Goal: Task Accomplishment & Management: Use online tool/utility

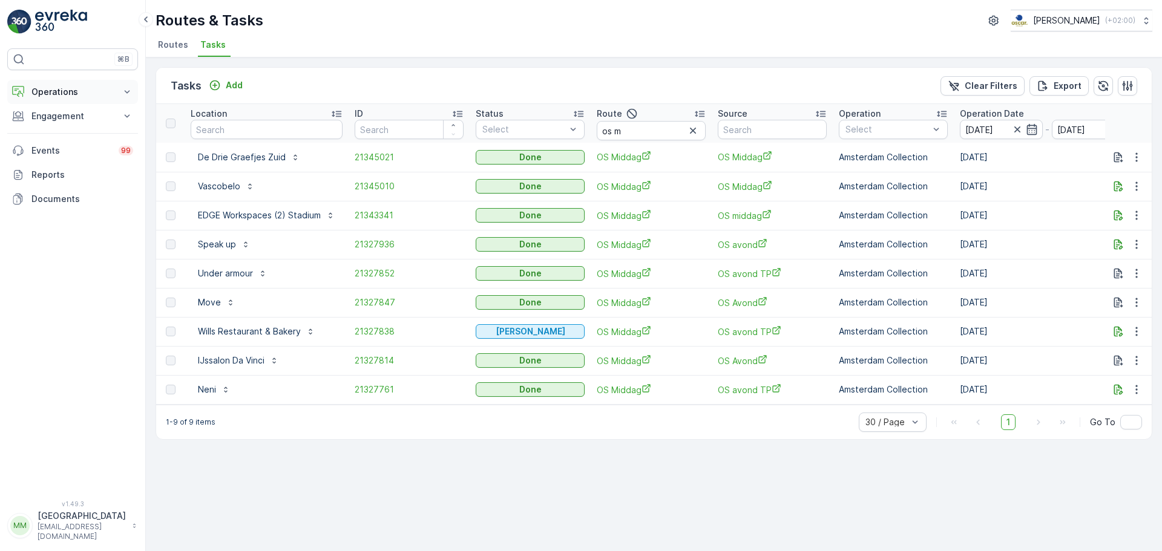
click at [76, 91] on p "Operations" at bounding box center [72, 92] width 82 height 12
click at [73, 161] on link "Cockpit" at bounding box center [82, 163] width 112 height 17
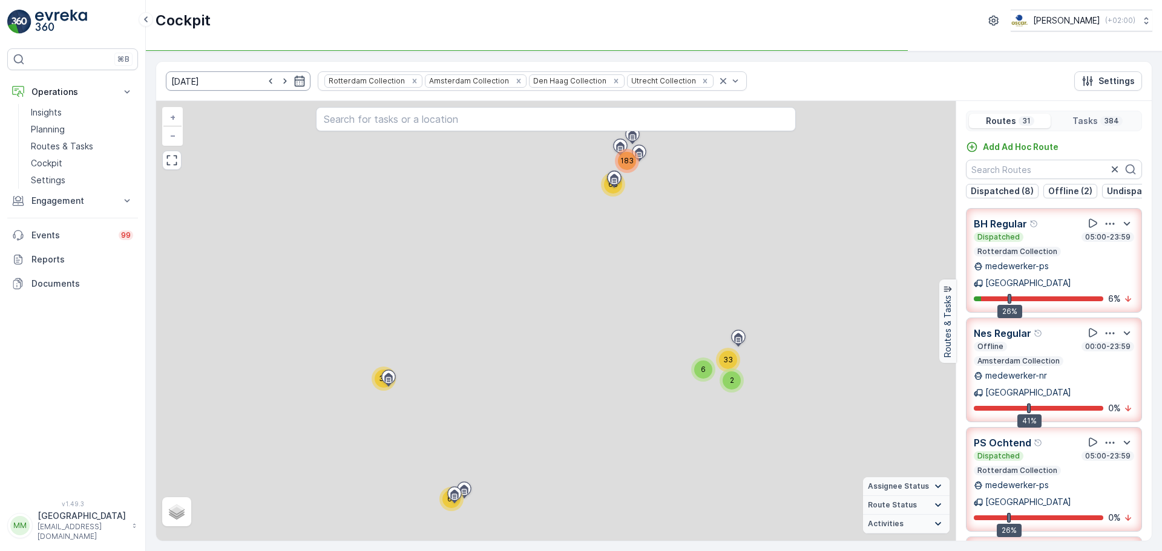
click at [248, 79] on input "09.09.2025" at bounding box center [238, 80] width 145 height 19
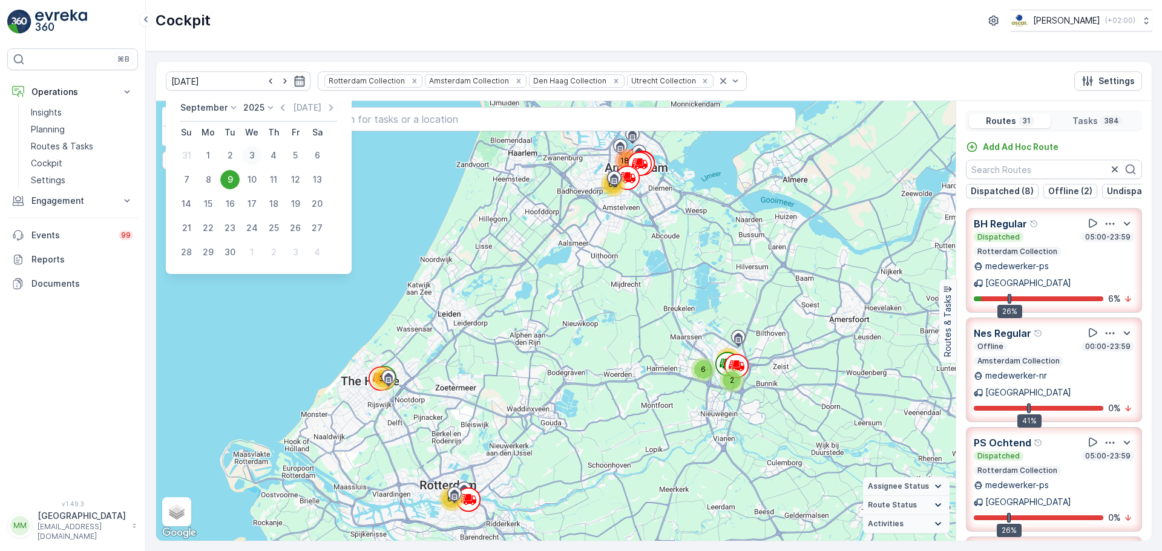
click at [247, 154] on div "3" at bounding box center [251, 155] width 19 height 19
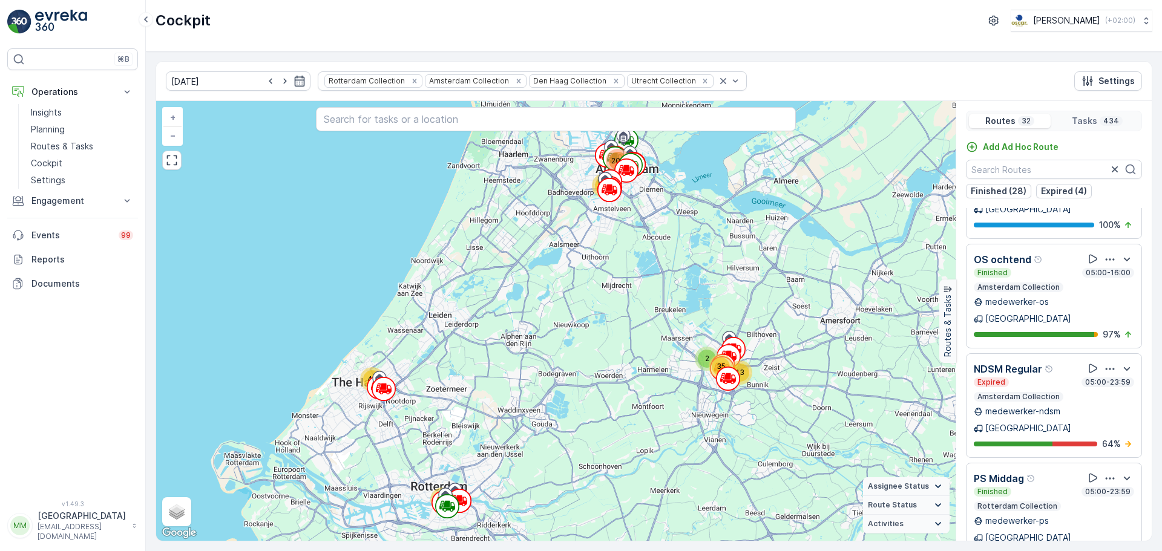
scroll to position [2542, 0]
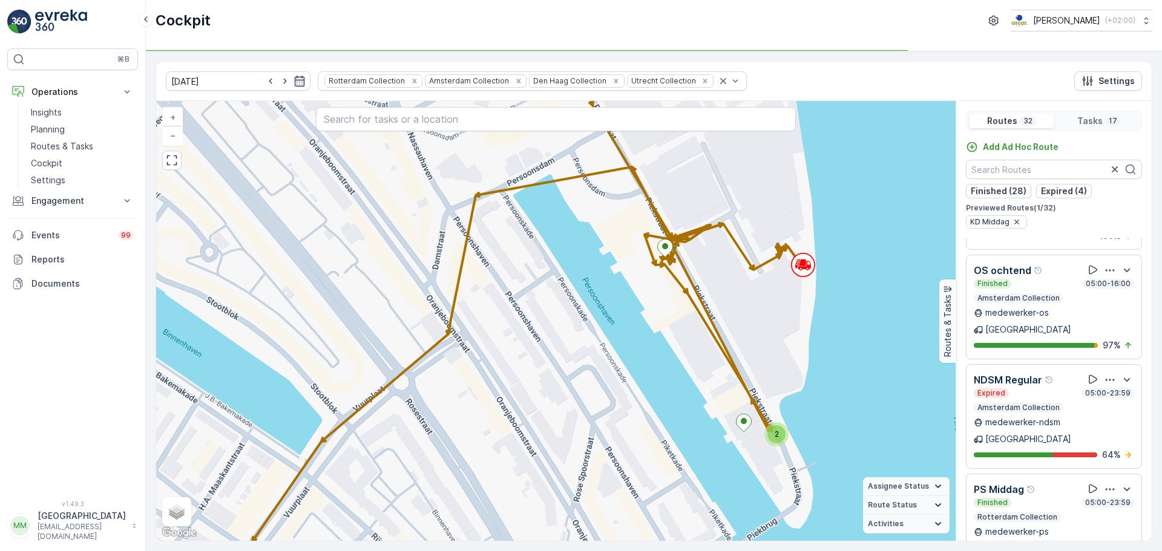
drag, startPoint x: 833, startPoint y: 400, endPoint x: 812, endPoint y: 374, distance: 33.9
click at [812, 374] on div "2 + − Satellite Roadmap Terrain Hybrid Leaflet Keyboard shortcuts Map Data Map …" at bounding box center [556, 321] width 800 height 440
click at [780, 433] on div "2" at bounding box center [776, 434] width 18 height 18
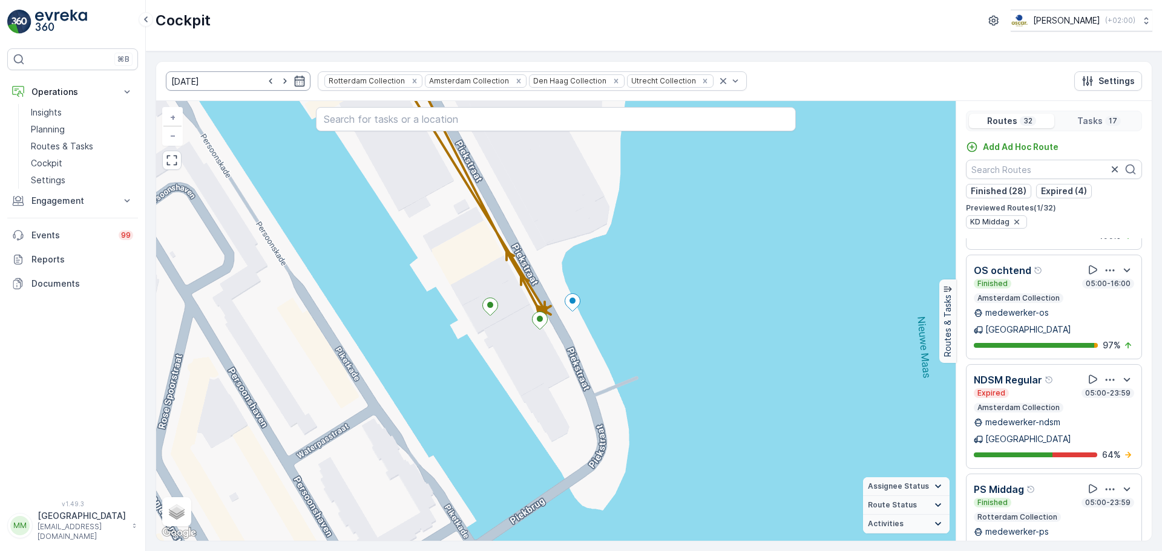
click at [235, 84] on input "03.09.2025" at bounding box center [238, 80] width 145 height 19
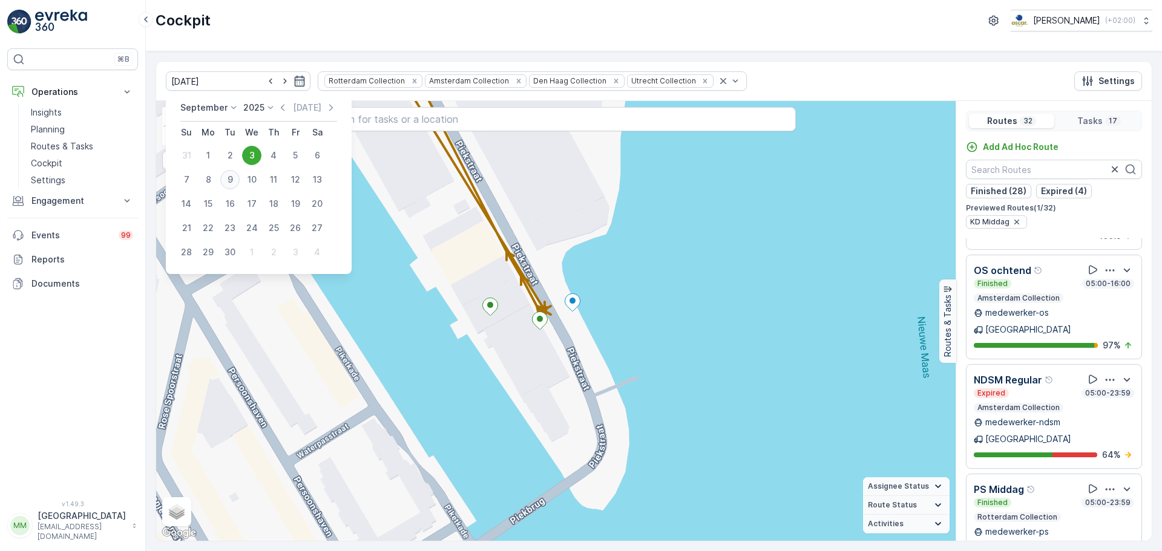
click at [225, 178] on div "9" at bounding box center [229, 179] width 19 height 19
type input "09.09.2025"
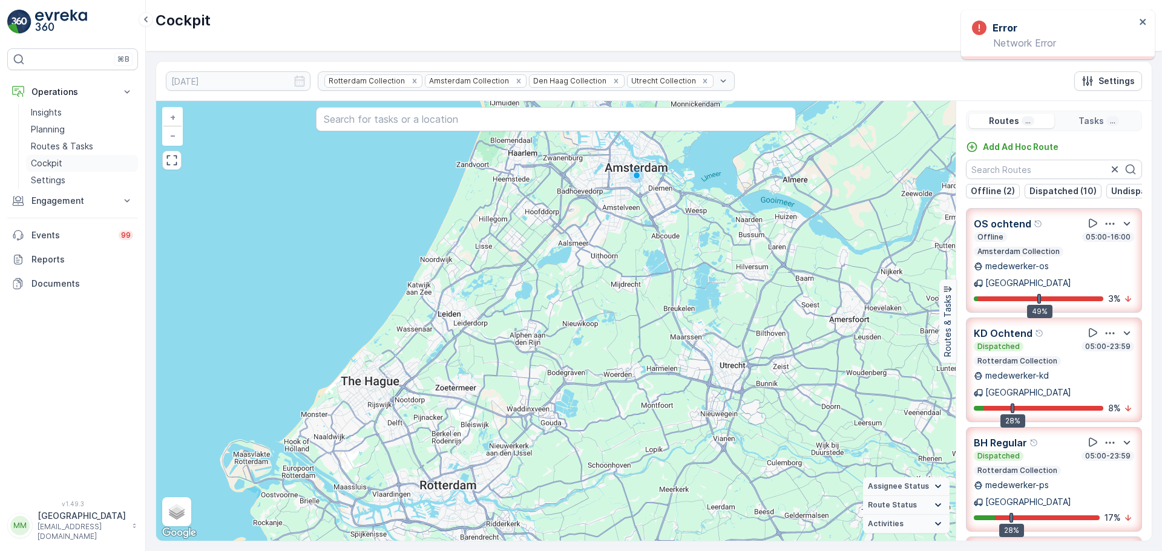
click at [65, 156] on link "Cockpit" at bounding box center [82, 163] width 112 height 17
click at [68, 144] on p "Routes & Tasks" at bounding box center [62, 146] width 62 height 12
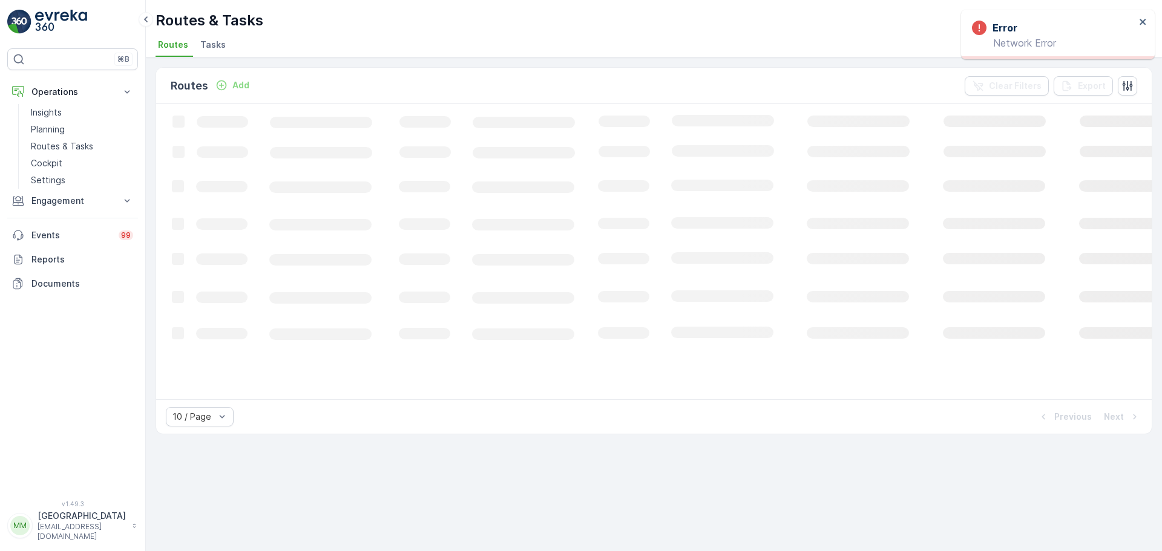
click at [205, 51] on li "Tasks" at bounding box center [214, 46] width 33 height 21
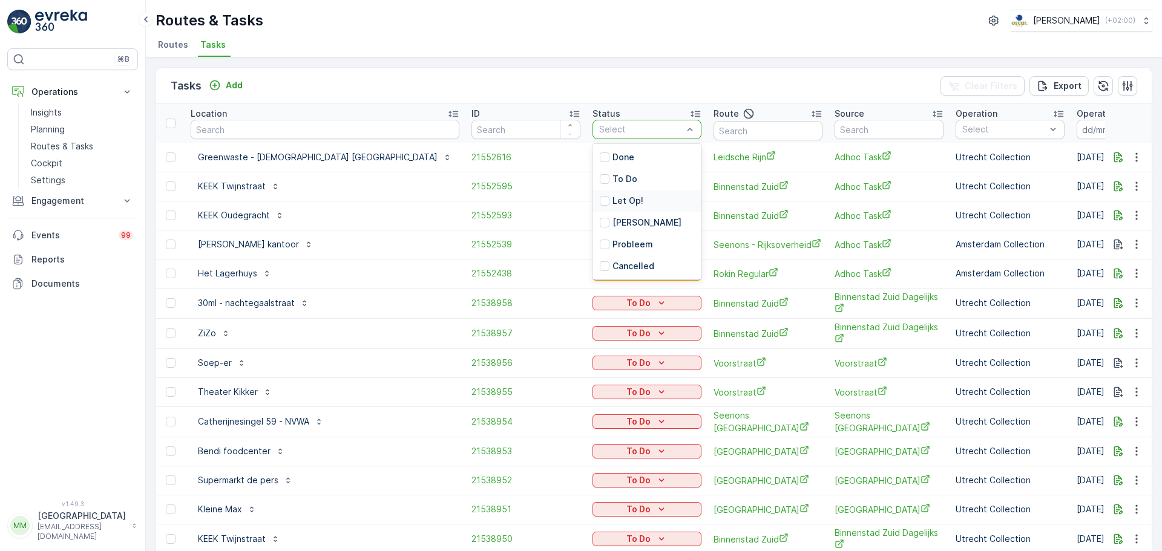
click at [612, 200] on p "Let Op!" at bounding box center [627, 201] width 31 height 12
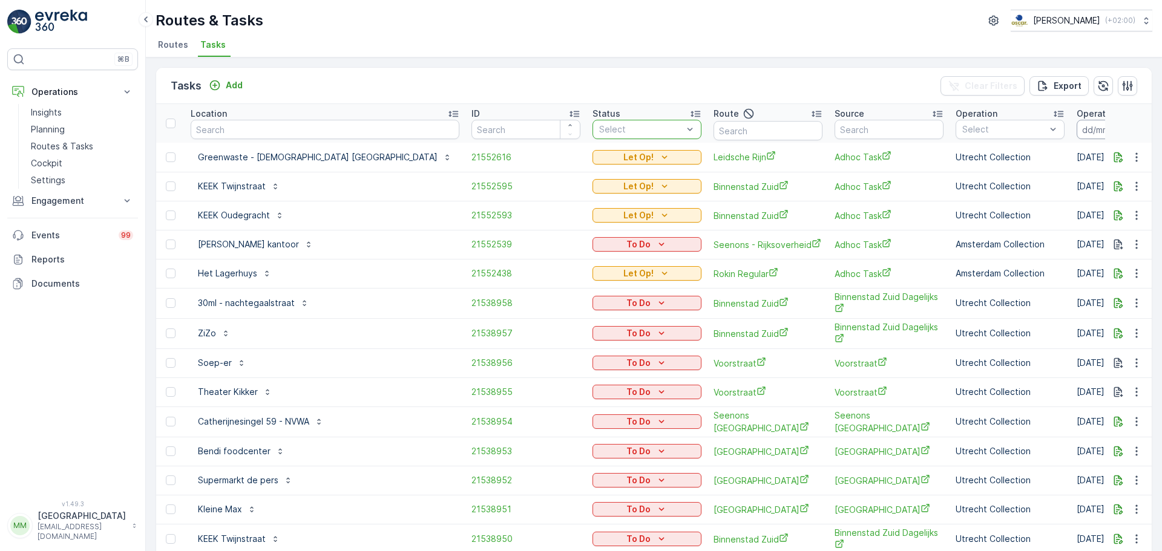
click at [1077, 132] on input at bounding box center [1118, 129] width 83 height 19
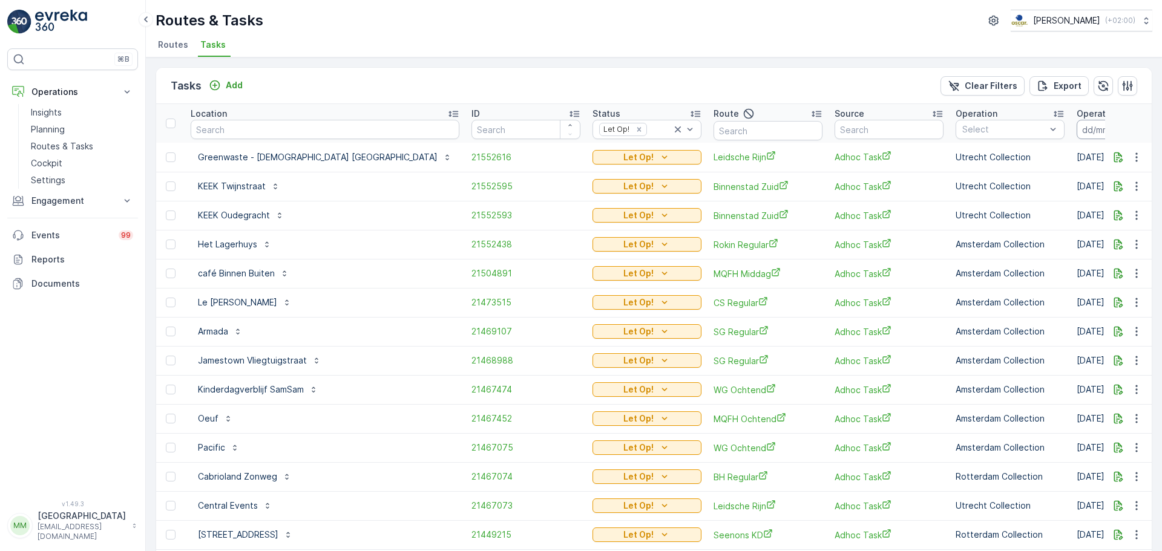
click at [1077, 133] on input at bounding box center [1118, 129] width 83 height 19
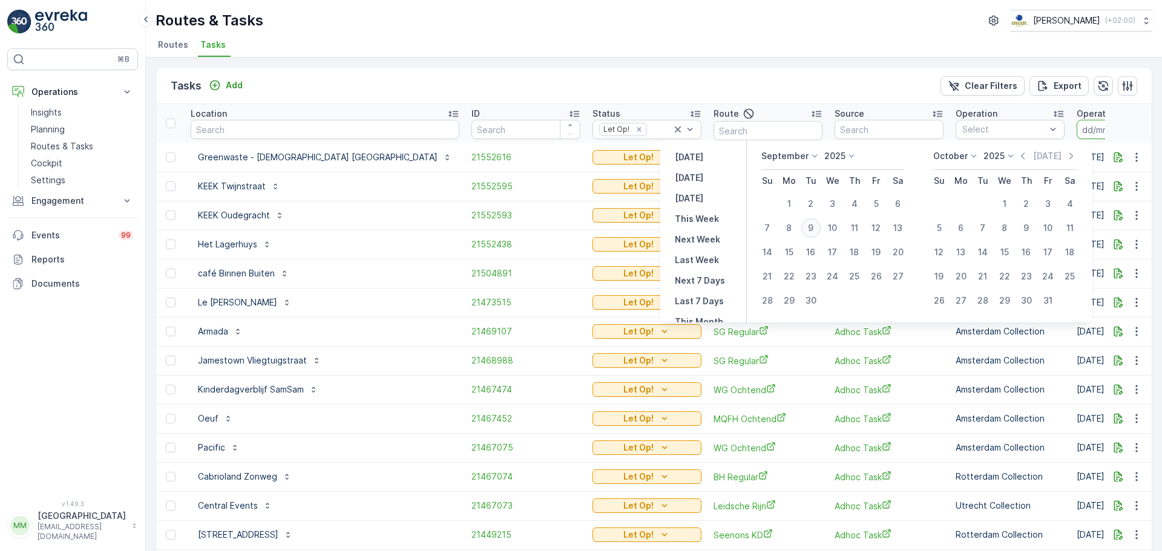
click at [811, 221] on div "9" at bounding box center [810, 227] width 19 height 19
type input "[DATE]"
click at [811, 221] on div "9" at bounding box center [810, 227] width 19 height 19
type input "[DATE]"
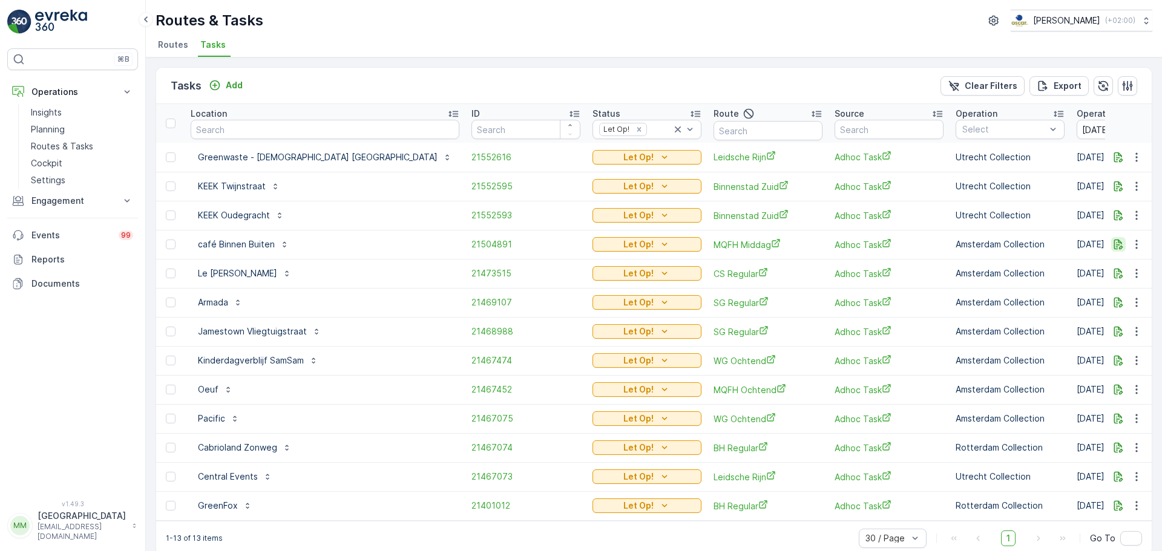
click at [1121, 247] on icon "button" at bounding box center [1118, 244] width 12 height 12
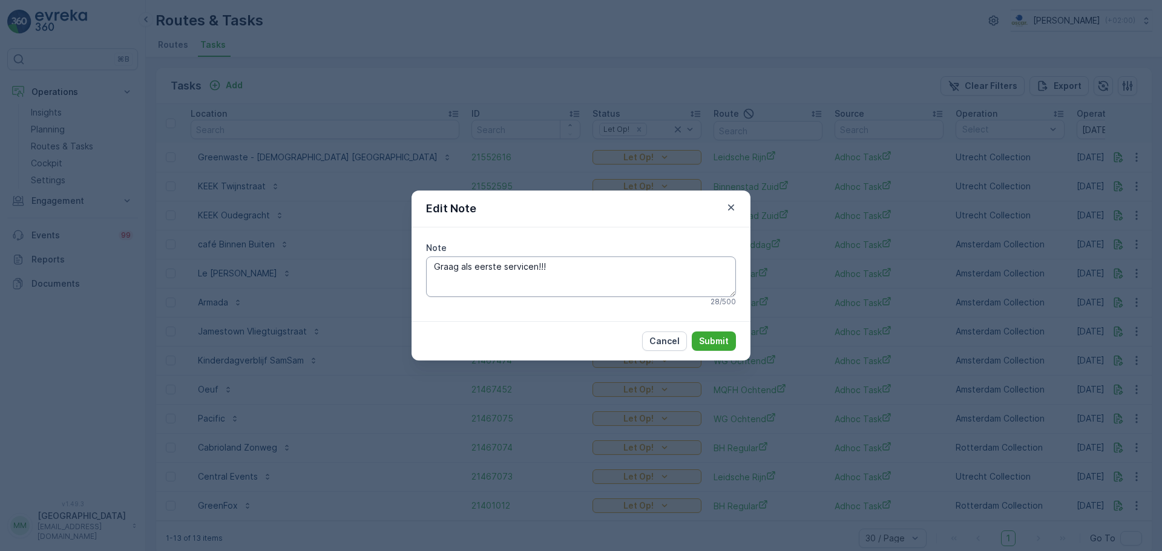
click at [594, 275] on textarea "Graag als eerste servicen!!!" at bounding box center [581, 277] width 310 height 40
type textarea "Graag als eerste servicen!!! & graag 2x 23L swill brengen extra"
click at [731, 333] on button "Submit" at bounding box center [714, 341] width 44 height 19
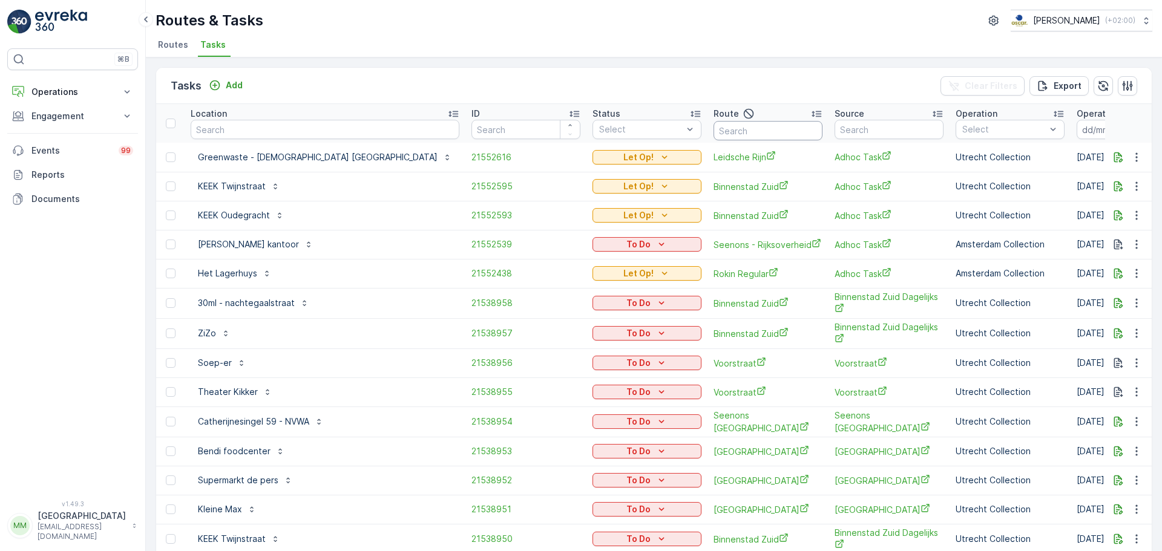
click at [714, 126] on input "text" at bounding box center [768, 130] width 109 height 19
type input "binnen"
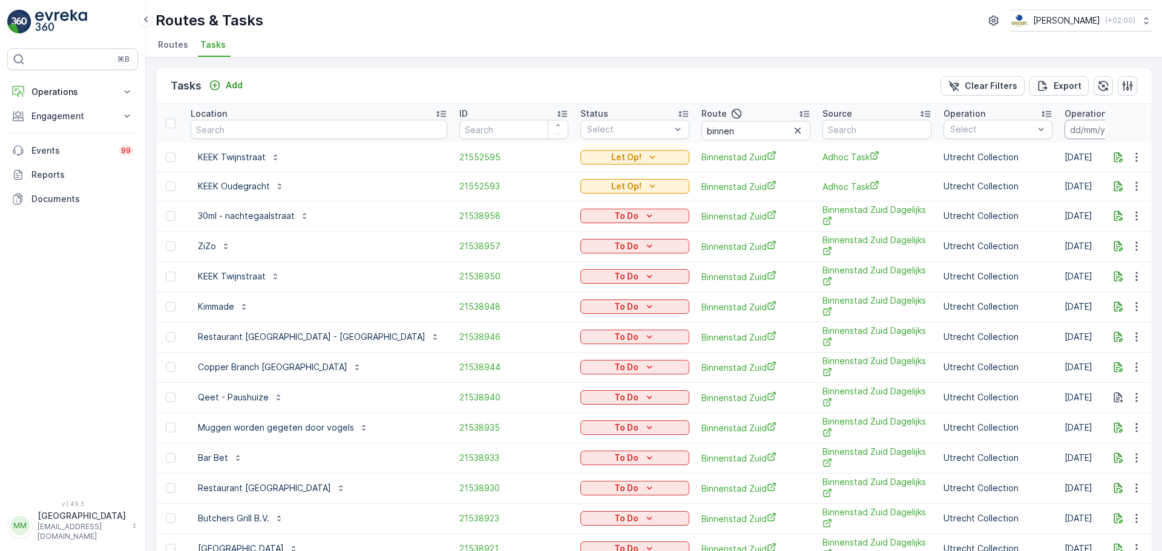
click at [1065, 131] on input at bounding box center [1106, 129] width 83 height 19
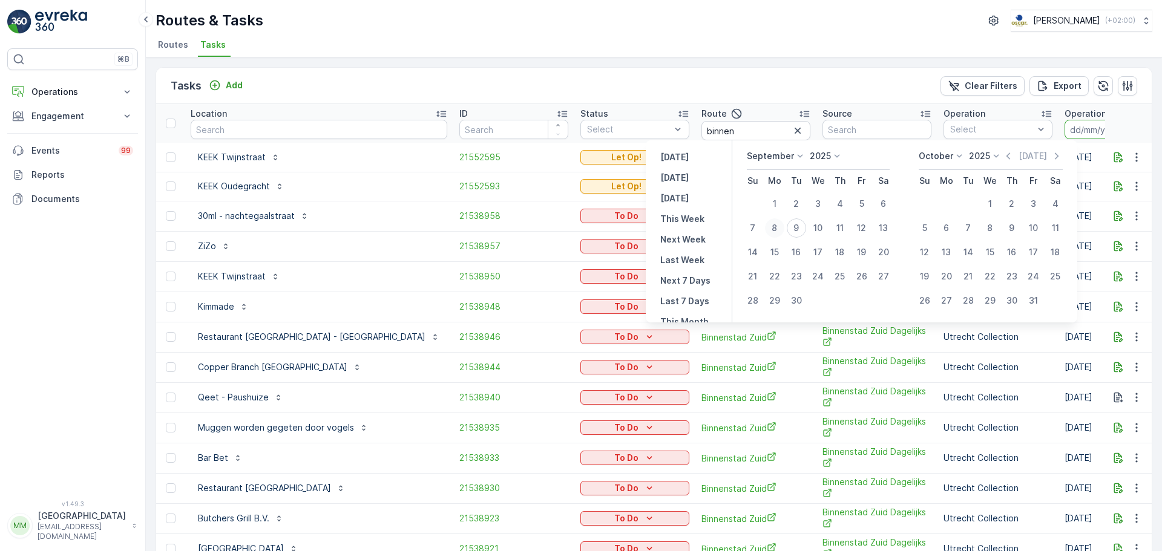
click at [768, 229] on div "8" at bounding box center [774, 227] width 19 height 19
type input "08.09.2025"
click at [768, 229] on div "8" at bounding box center [774, 227] width 19 height 19
type input "08.09.2025"
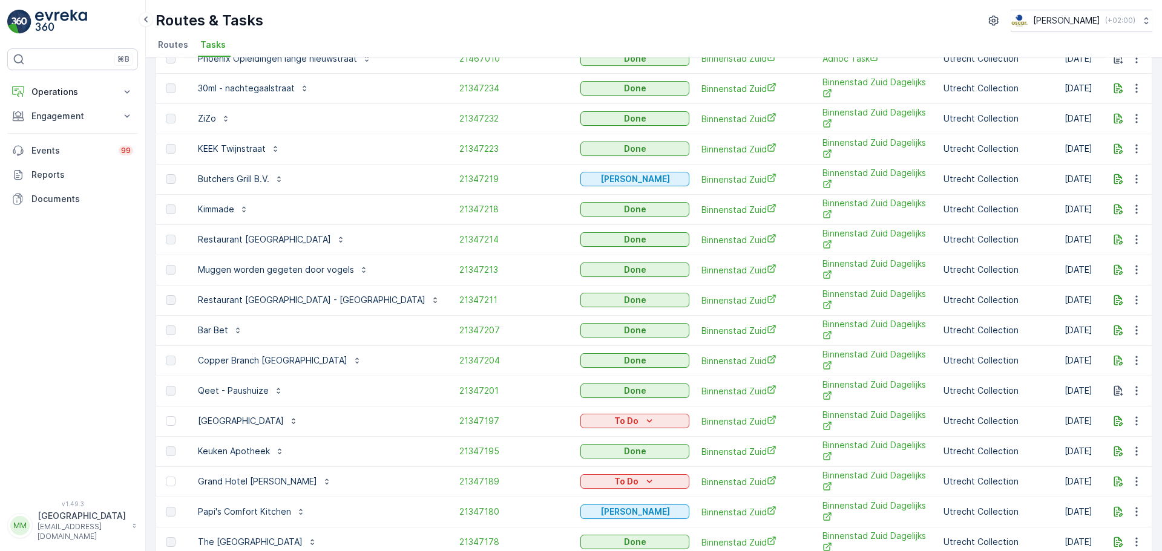
scroll to position [121, 0]
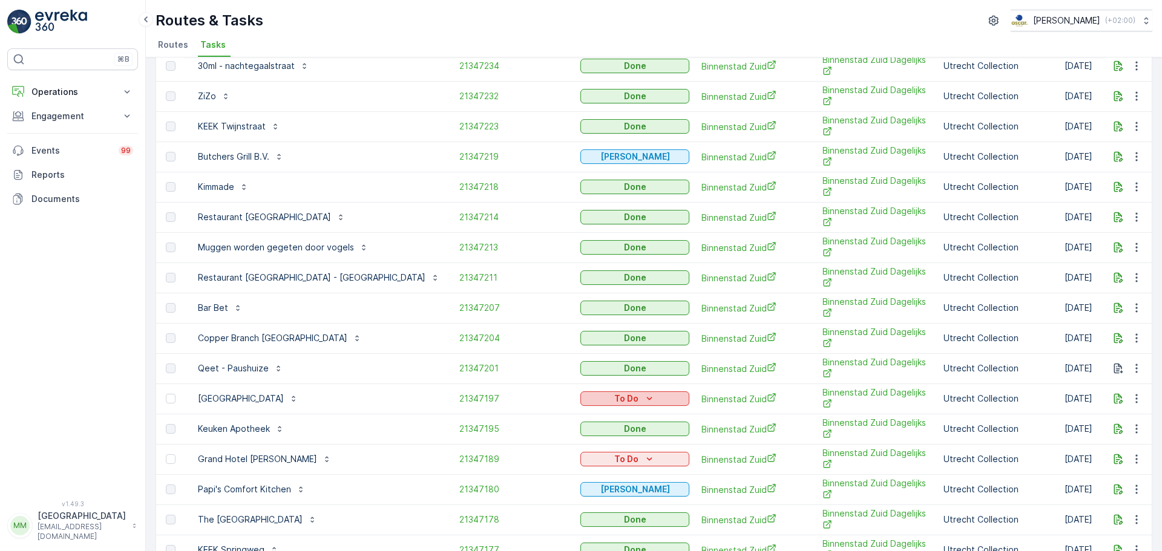
click at [586, 402] on div "To Do" at bounding box center [634, 399] width 99 height 12
click at [542, 468] on span "Cancelled" at bounding box center [538, 468] width 41 height 12
click at [614, 463] on p "To Do" at bounding box center [626, 459] width 24 height 12
click at [551, 530] on span "Cancelled" at bounding box center [538, 528] width 41 height 12
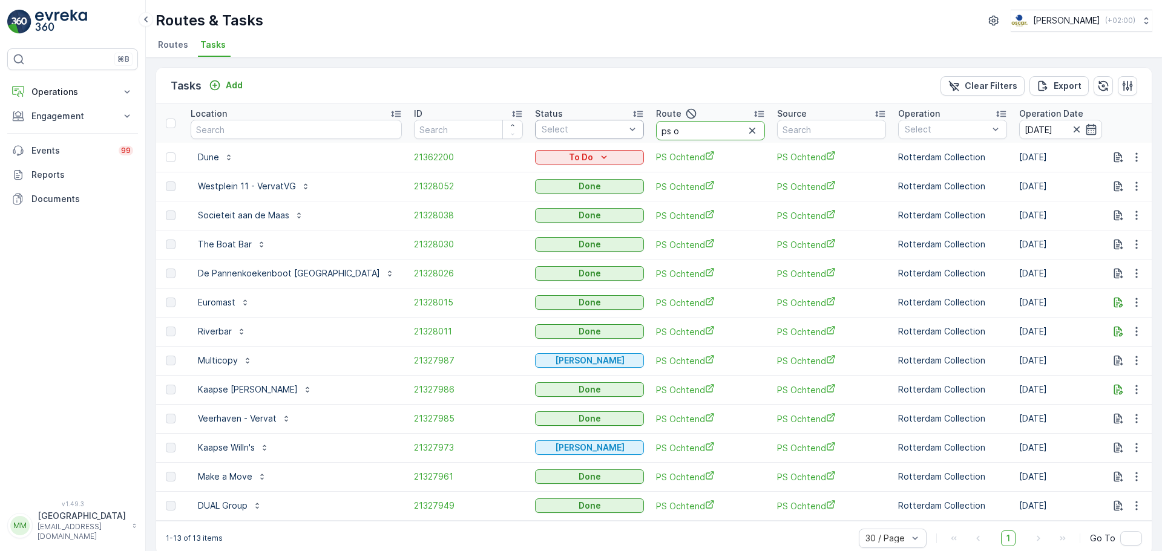
drag, startPoint x: 654, startPoint y: 127, endPoint x: 557, endPoint y: 123, distance: 96.9
click at [557, 123] on tr "Location ID Status Select Route ps o Source Operation Select Operation Date 08.…" at bounding box center [1140, 123] width 1969 height 39
type input "lomb"
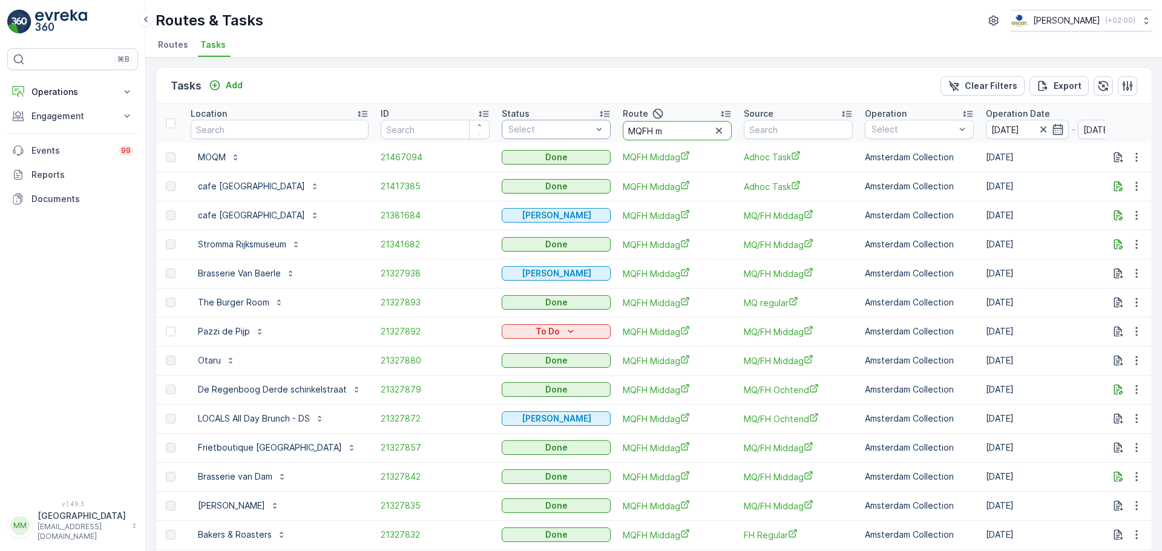
drag, startPoint x: 669, startPoint y: 129, endPoint x: 505, endPoint y: 131, distance: 164.0
click at [505, 131] on tr "Location ID Status Select Route MQFH m Source Operation Select Operation Date 0…" at bounding box center [1124, 123] width 1936 height 39
type input "seenons"
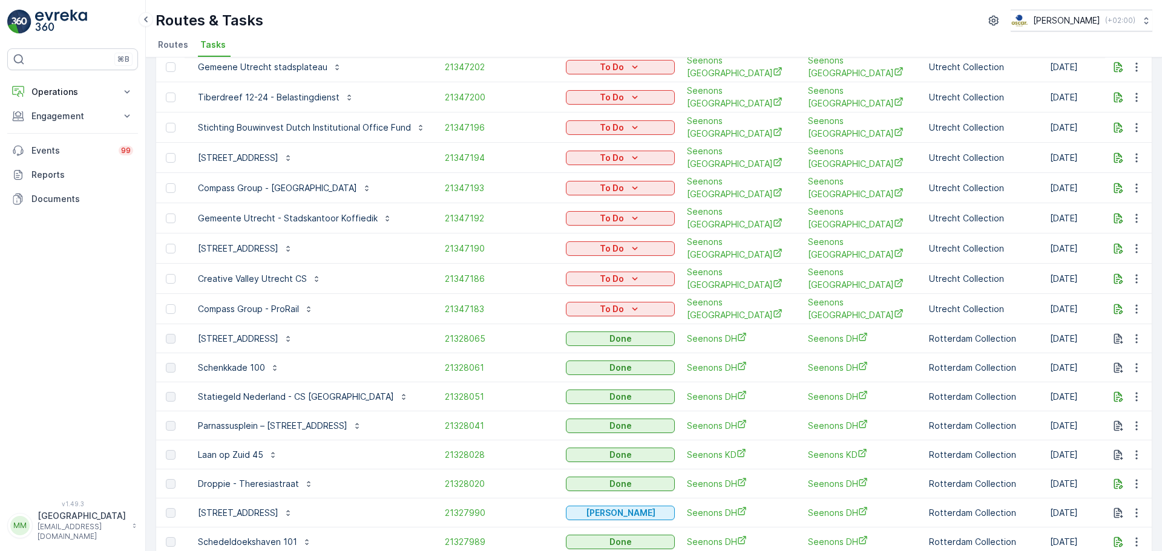
scroll to position [30, 0]
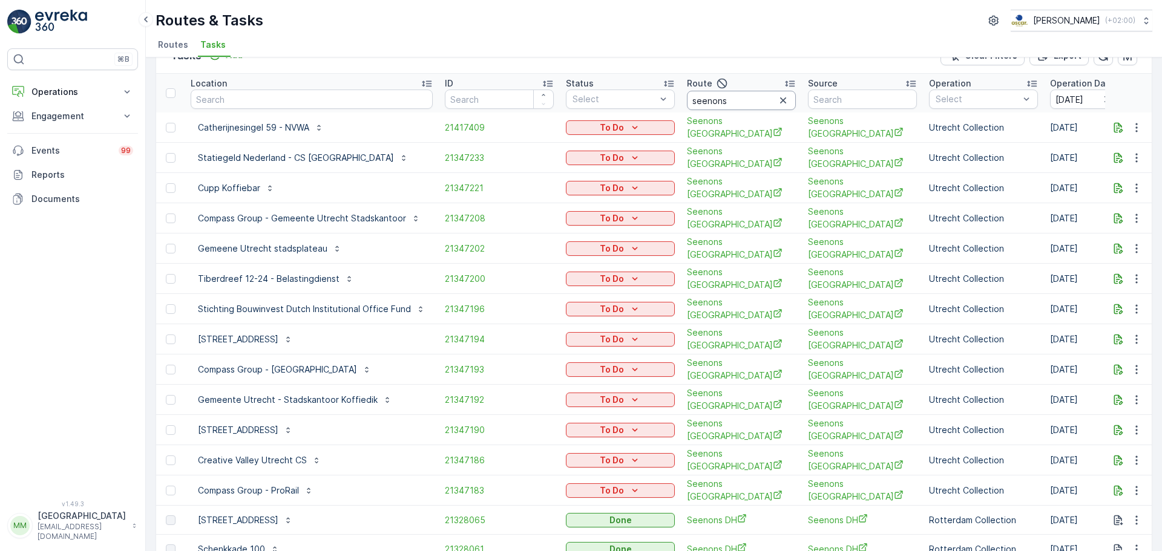
click at [735, 94] on input "seenons" at bounding box center [741, 100] width 109 height 19
type input "seenons u"
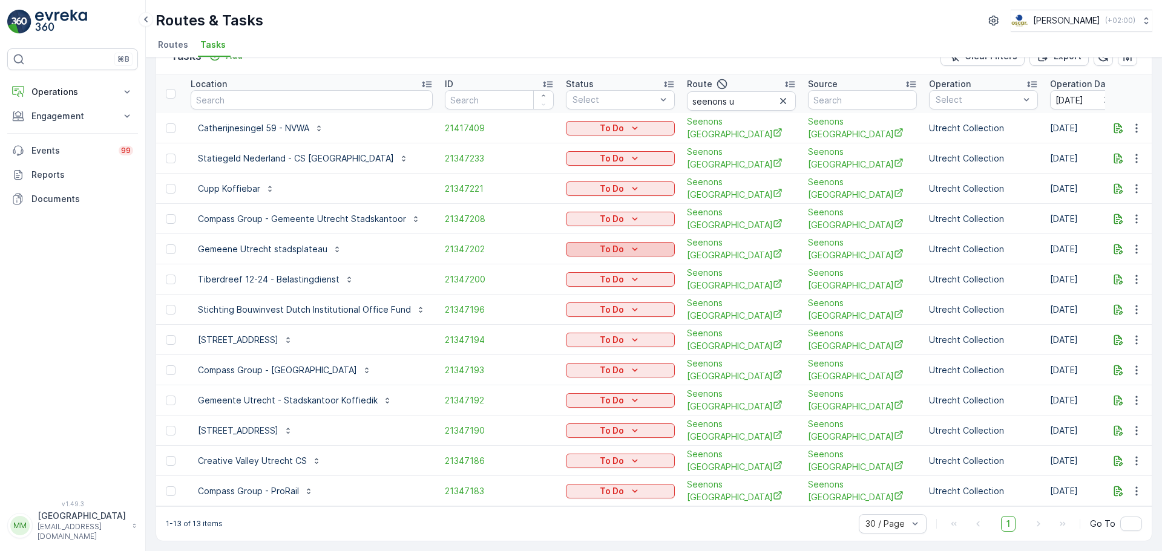
scroll to position [21, 0]
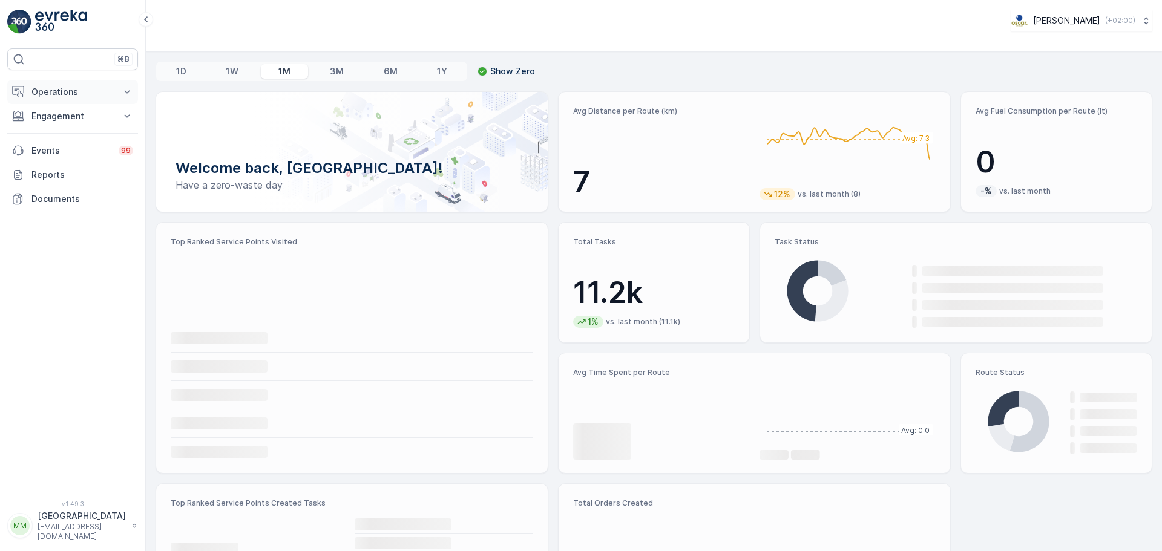
click at [62, 94] on p "Operations" at bounding box center [72, 92] width 82 height 12
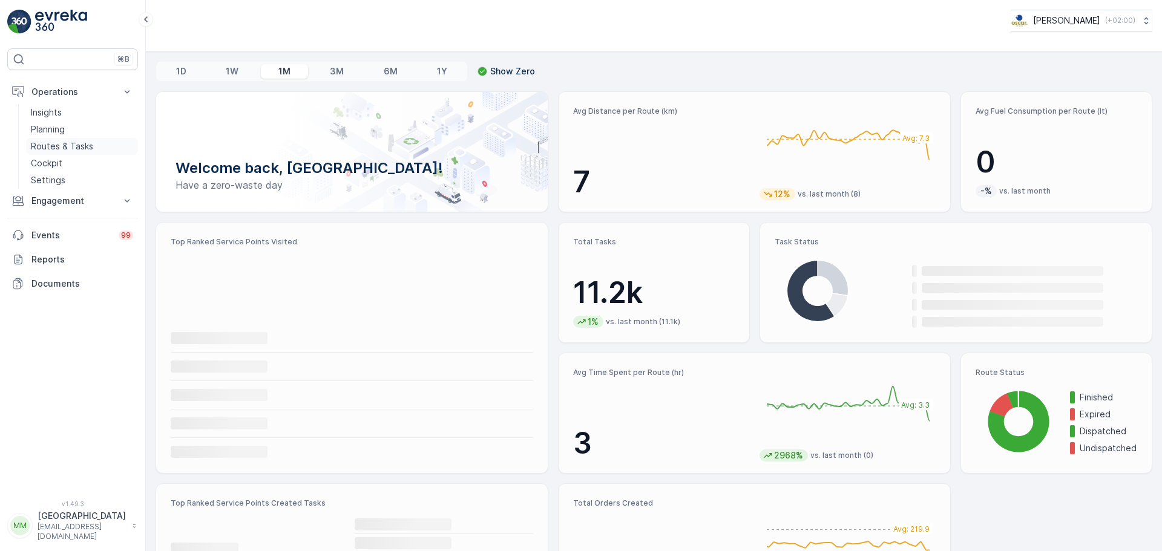
click at [65, 148] on p "Routes & Tasks" at bounding box center [62, 146] width 62 height 12
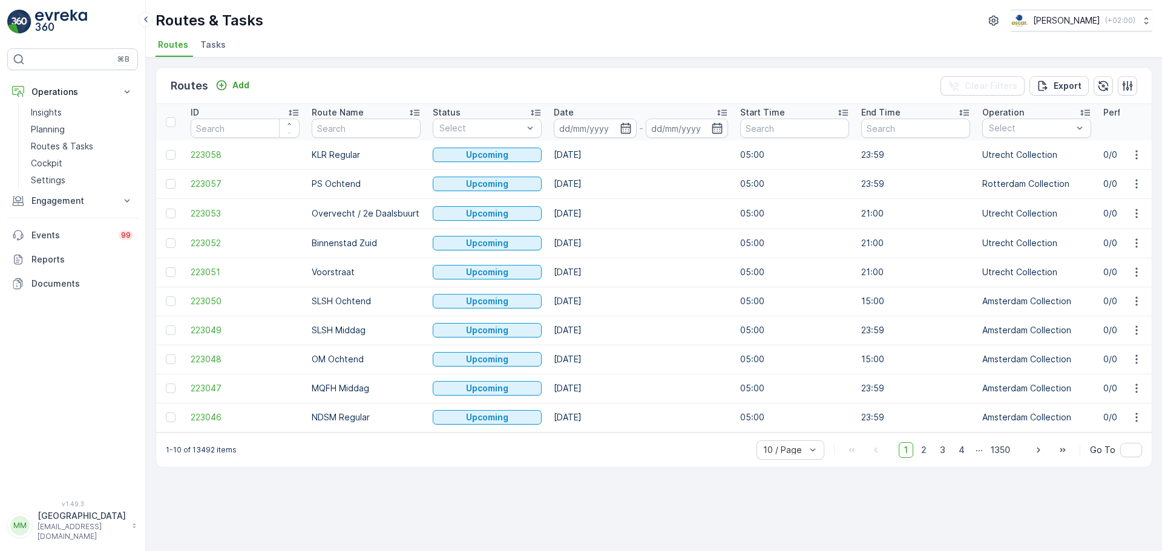
click at [220, 41] on span "Tasks" at bounding box center [212, 45] width 25 height 12
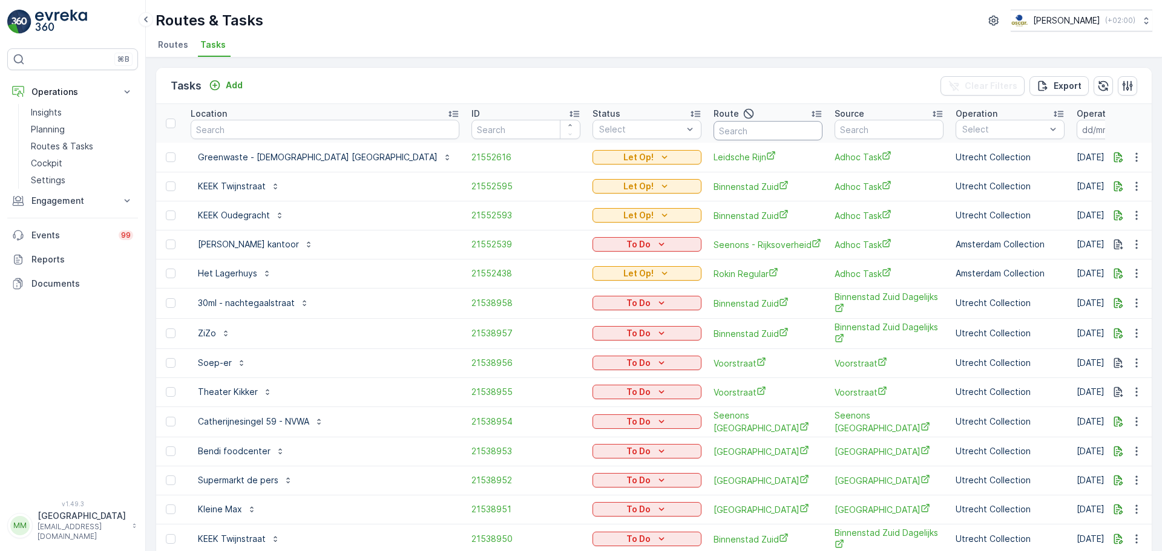
click at [714, 130] on input "text" at bounding box center [768, 130] width 109 height 19
type input "voor"
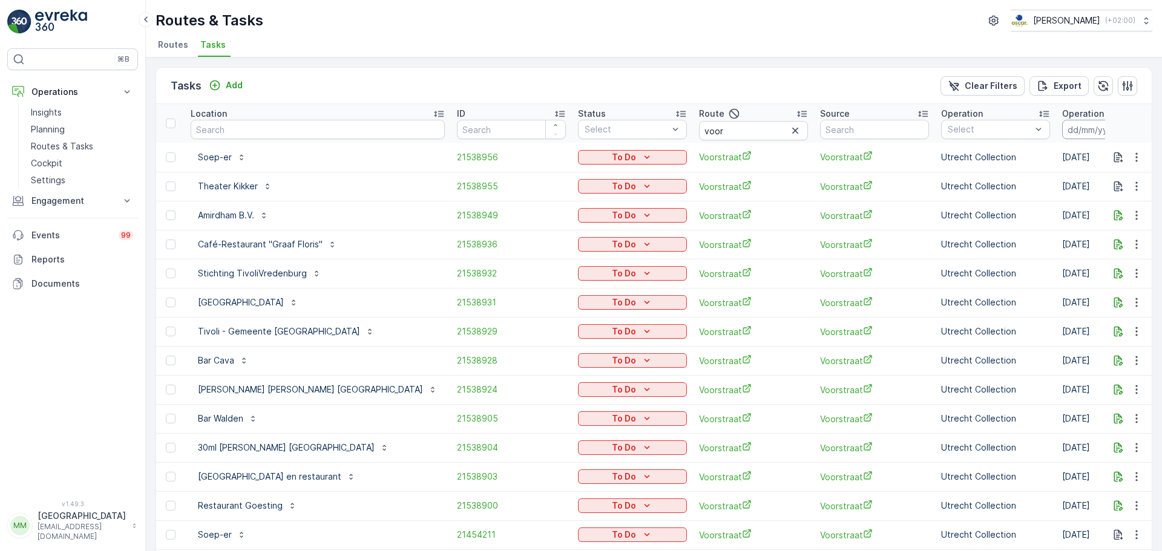
click at [1062, 136] on input at bounding box center [1103, 129] width 83 height 19
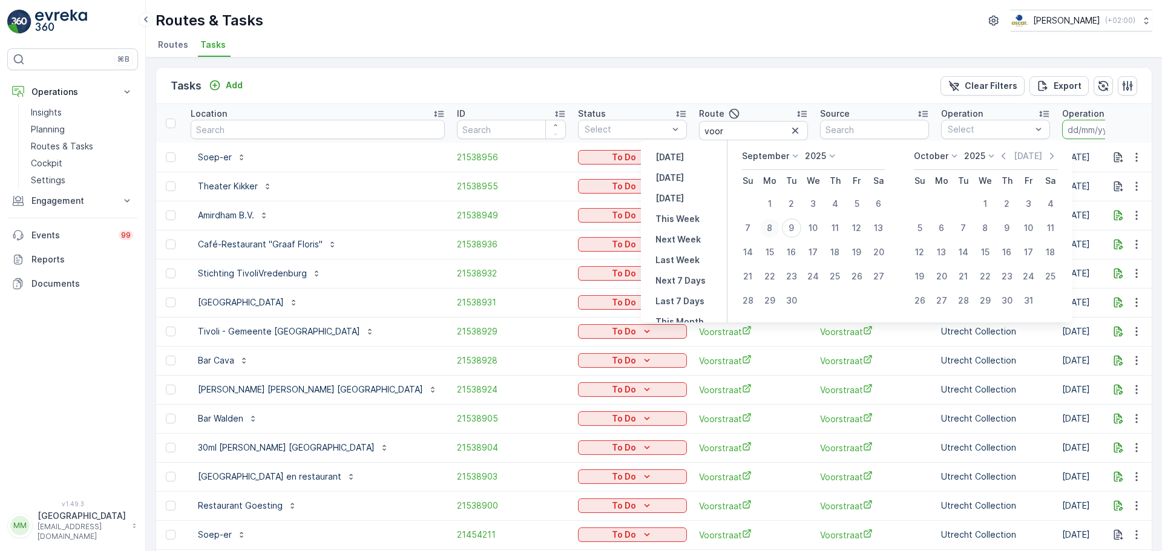
click at [775, 232] on div "8" at bounding box center [769, 227] width 19 height 19
type input "[DATE]"
click at [775, 232] on div "8" at bounding box center [769, 227] width 19 height 19
type input "[DATE]"
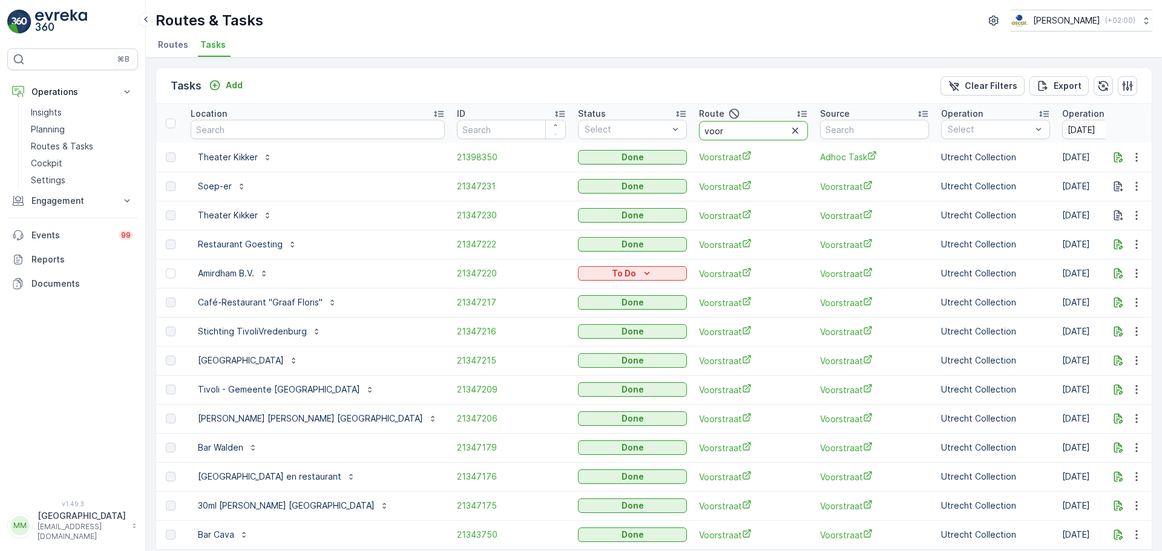
drag, startPoint x: 661, startPoint y: 137, endPoint x: 634, endPoint y: 116, distance: 34.4
click at [584, 132] on tr "Location ID Status Select Route voor Source Operation Select Operation Date 08.…" at bounding box center [1162, 123] width 2012 height 39
type input "overve"
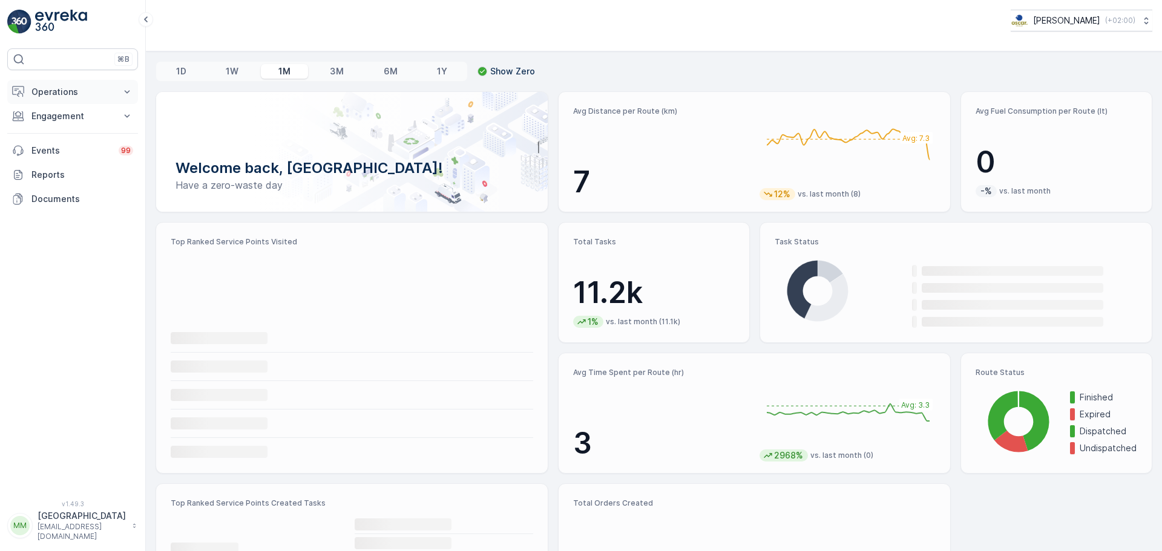
click at [96, 94] on p "Operations" at bounding box center [72, 92] width 82 height 12
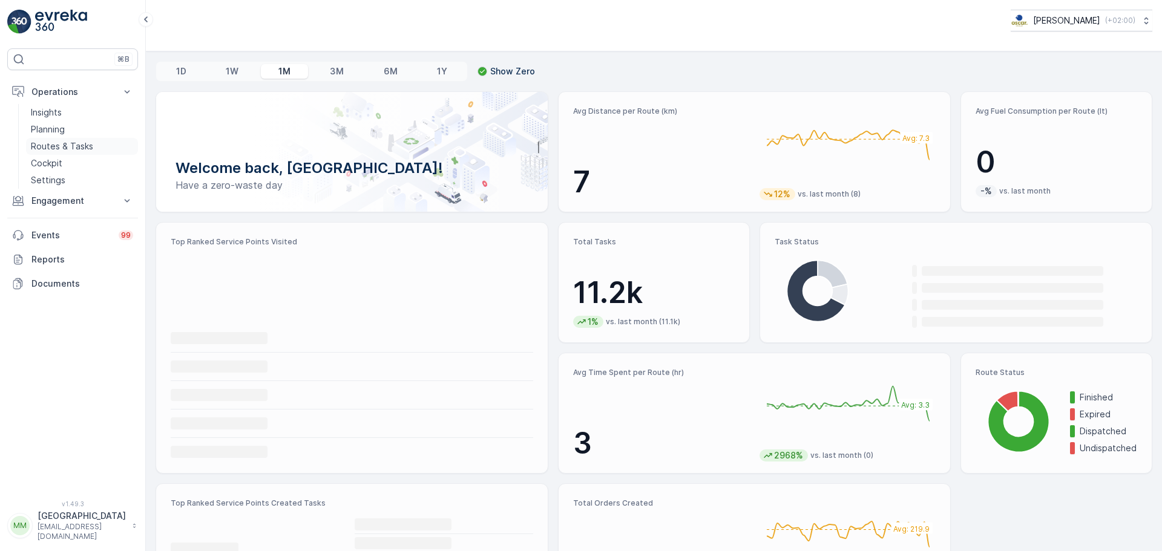
click at [73, 146] on p "Routes & Tasks" at bounding box center [62, 146] width 62 height 12
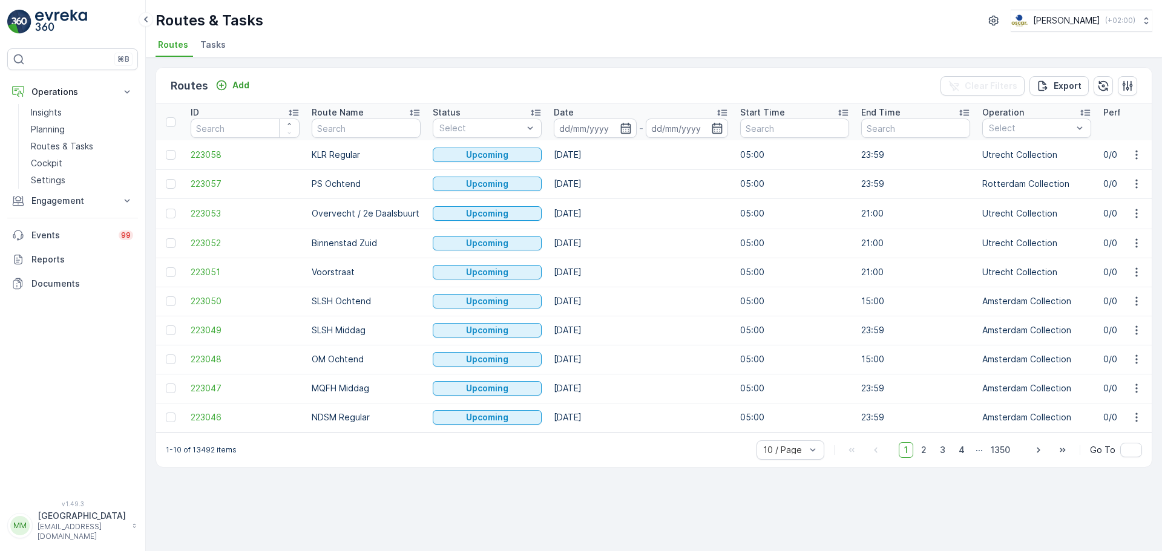
click at [212, 49] on span "Tasks" at bounding box center [212, 45] width 25 height 12
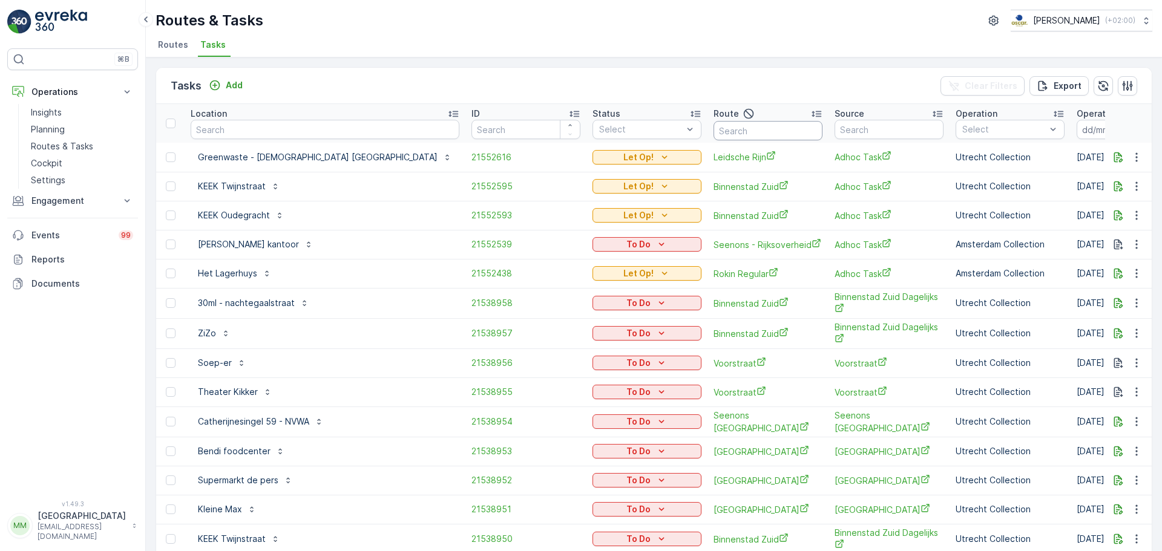
click at [719, 124] on input "text" at bounding box center [768, 130] width 109 height 19
type input "uva"
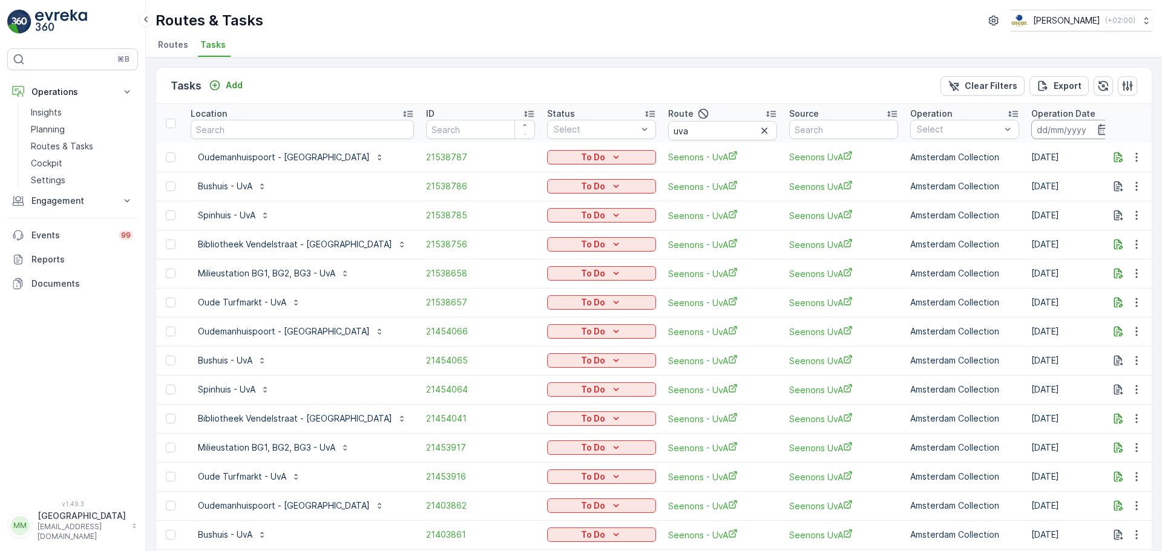
click at [1031, 134] on input at bounding box center [1072, 129] width 83 height 19
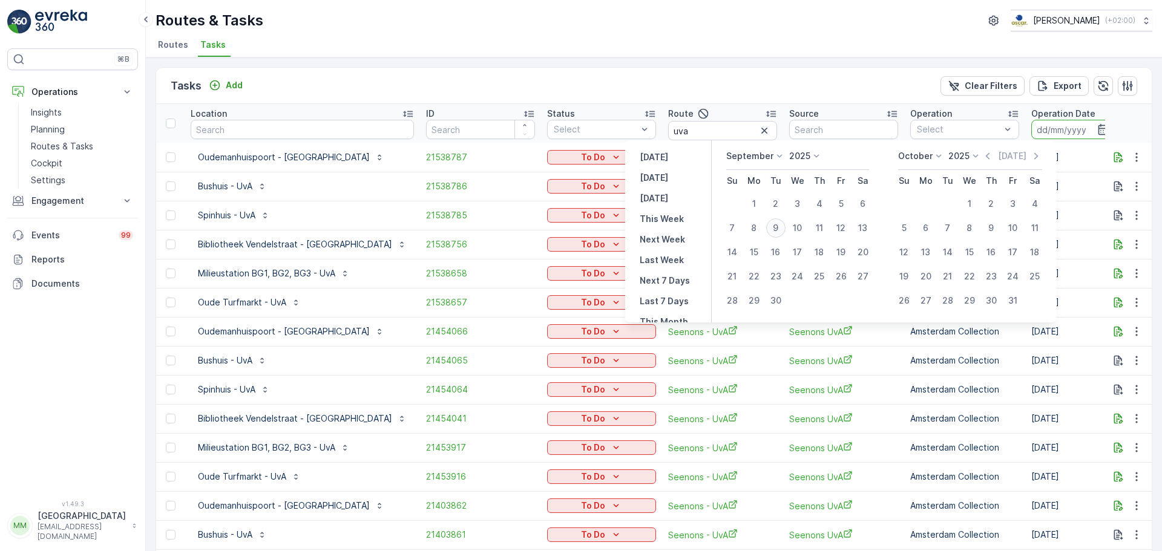
click at [773, 228] on div "9" at bounding box center [775, 227] width 19 height 19
type input "[DATE]"
click at [773, 228] on div "9" at bounding box center [775, 227] width 19 height 19
type input "[DATE]"
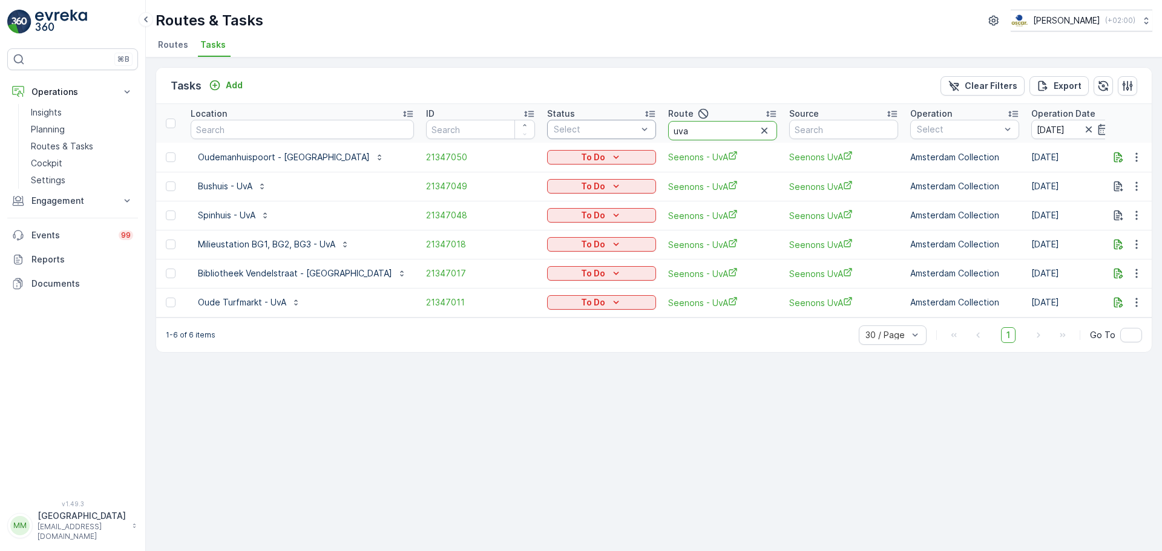
drag, startPoint x: 657, startPoint y: 132, endPoint x: 559, endPoint y: 135, distance: 97.5
click at [559, 135] on tr "Location ID Status Select Route uva Source Operation Select Operation Date [DAT…" at bounding box center [1147, 123] width 1982 height 39
type input "rijks"
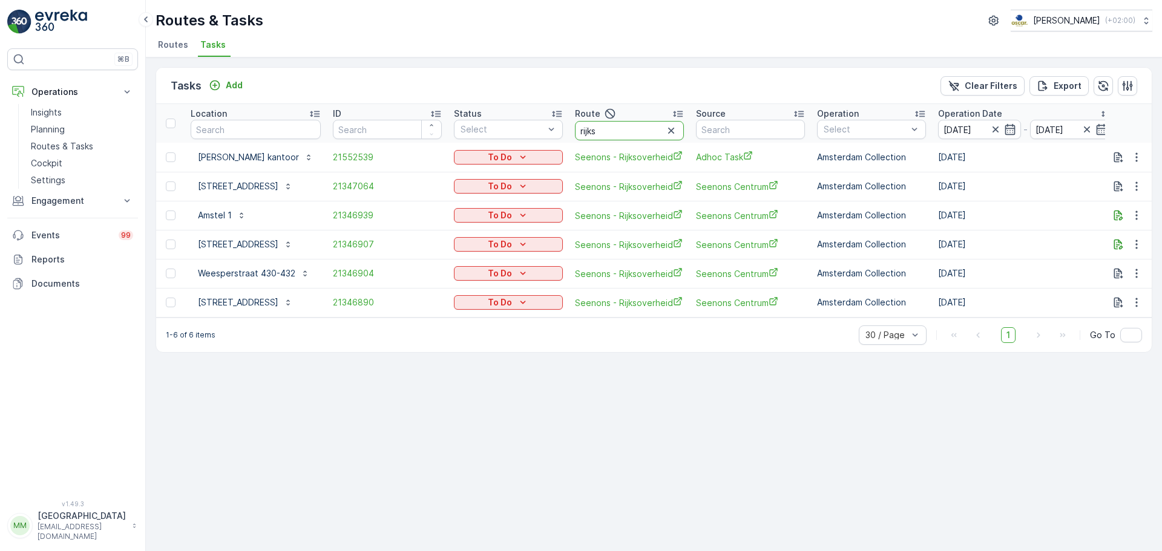
drag, startPoint x: 620, startPoint y: 133, endPoint x: 583, endPoint y: 134, distance: 37.0
click at [583, 134] on th "Route rijks" at bounding box center [629, 123] width 121 height 39
type input "ndsm"
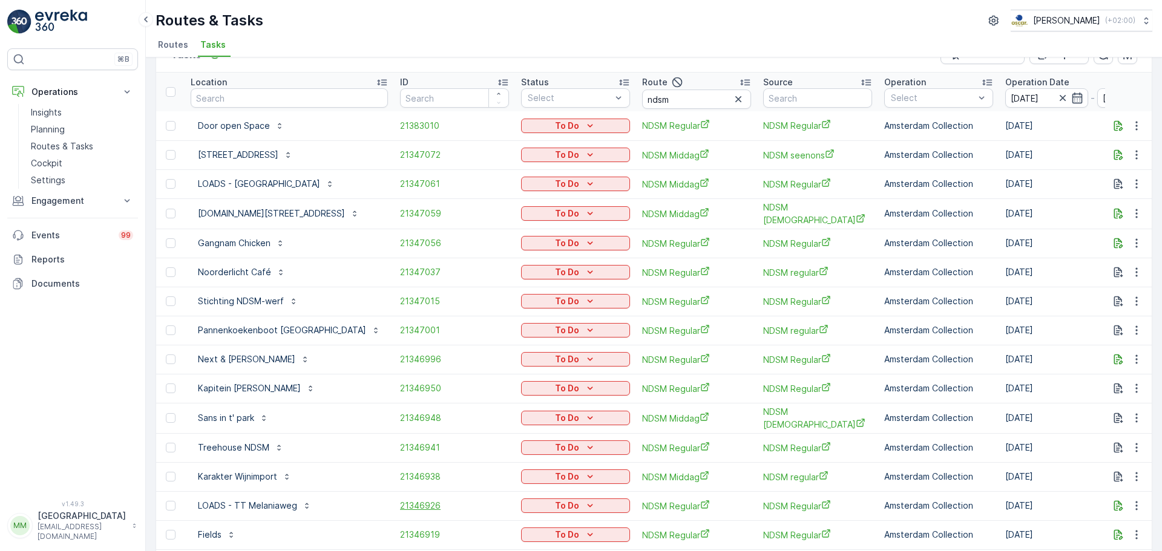
scroll to position [13, 0]
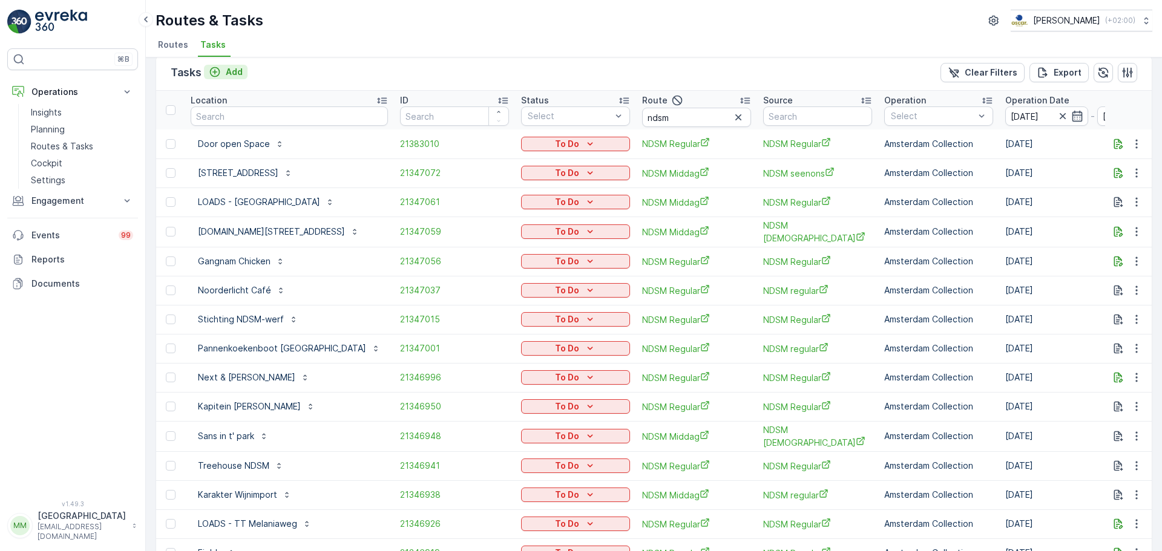
click at [232, 73] on p "Add" at bounding box center [234, 72] width 17 height 12
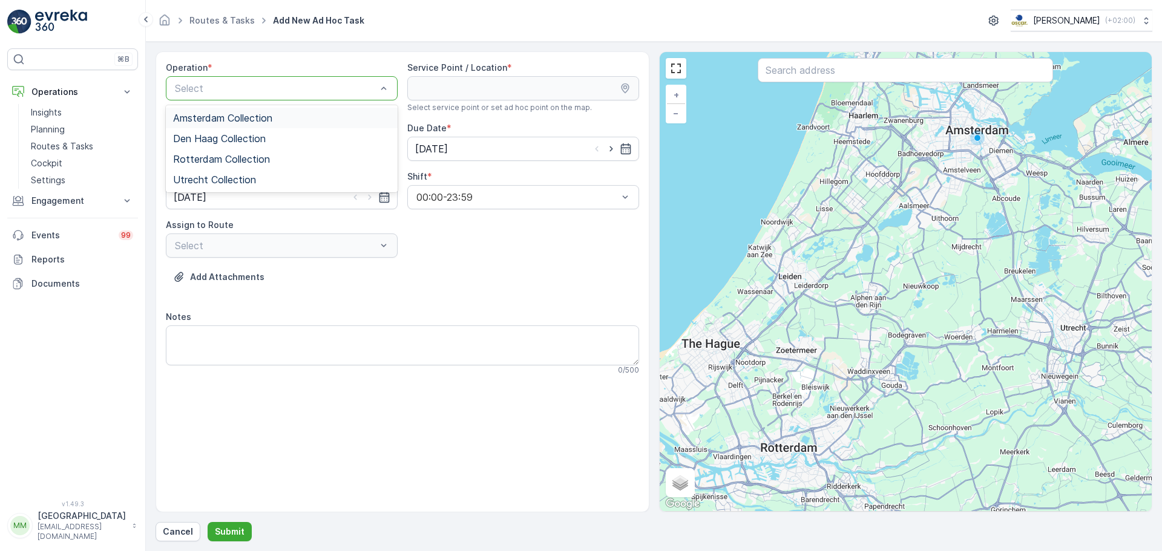
click at [294, 116] on div "Amsterdam Collection" at bounding box center [281, 118] width 217 height 11
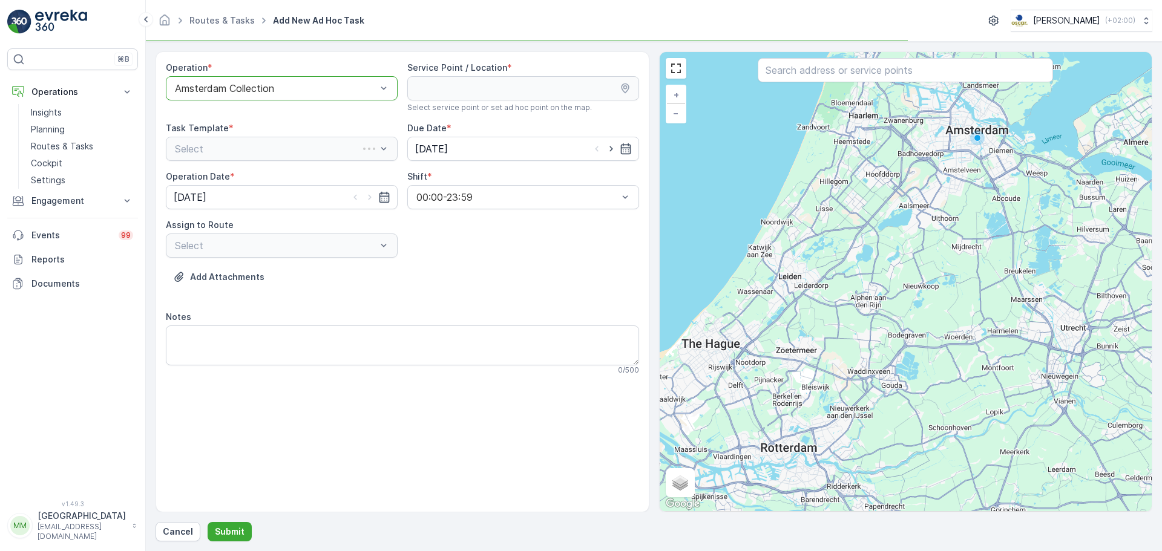
click at [887, 83] on div at bounding box center [905, 71] width 295 height 27
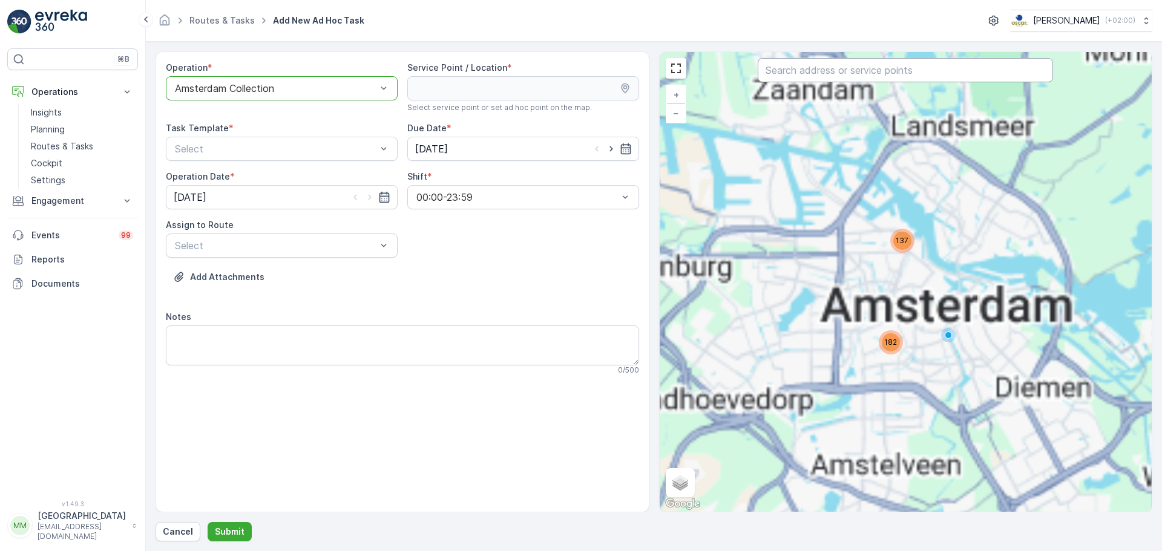
click at [887, 77] on input "text" at bounding box center [905, 70] width 295 height 24
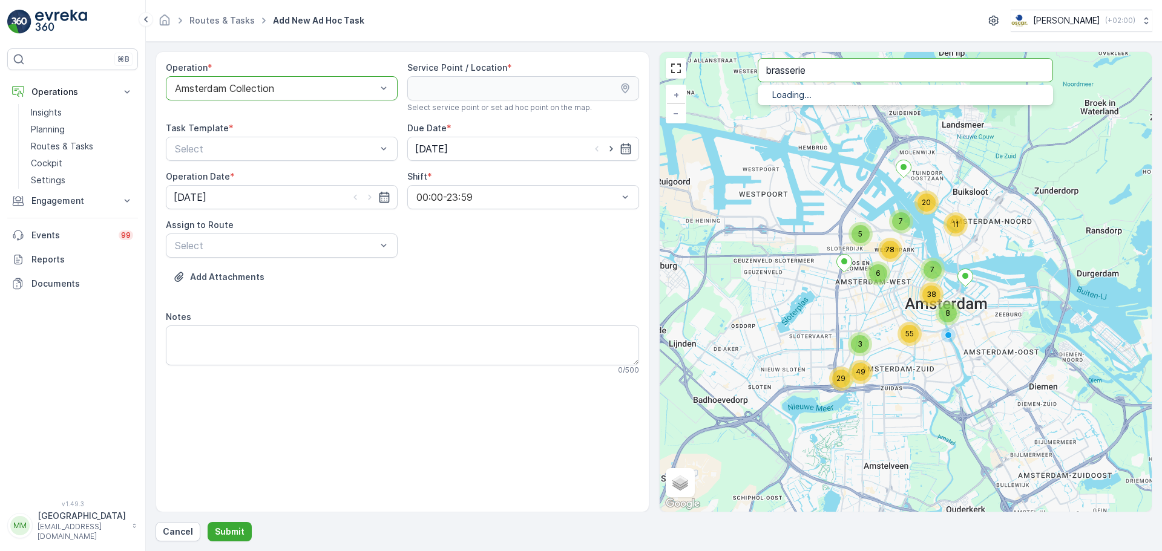
type input "brasserie"
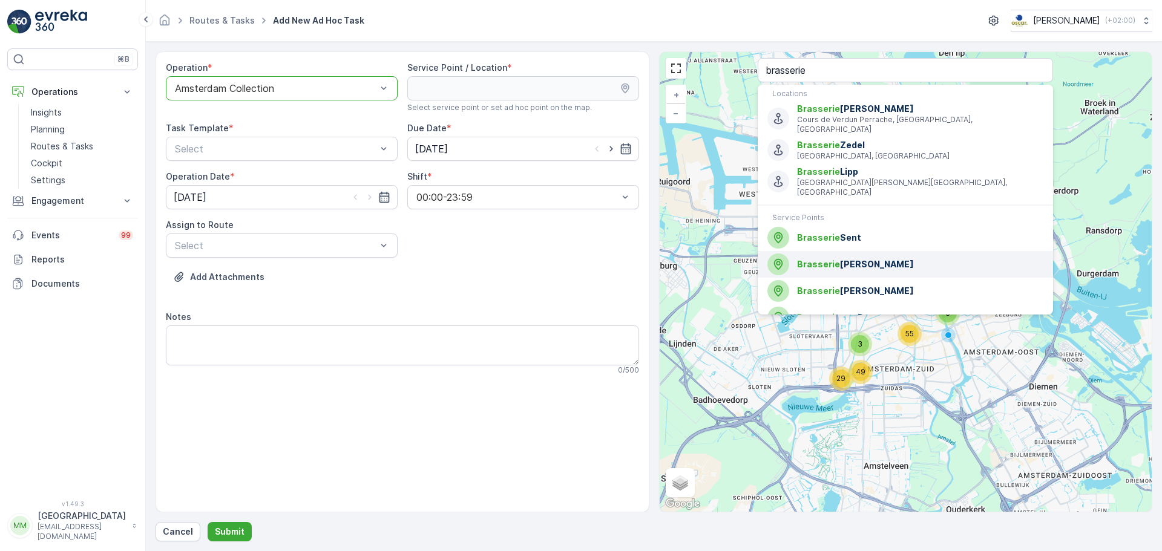
click at [802, 259] on span "Brasserie" at bounding box center [818, 264] width 43 height 10
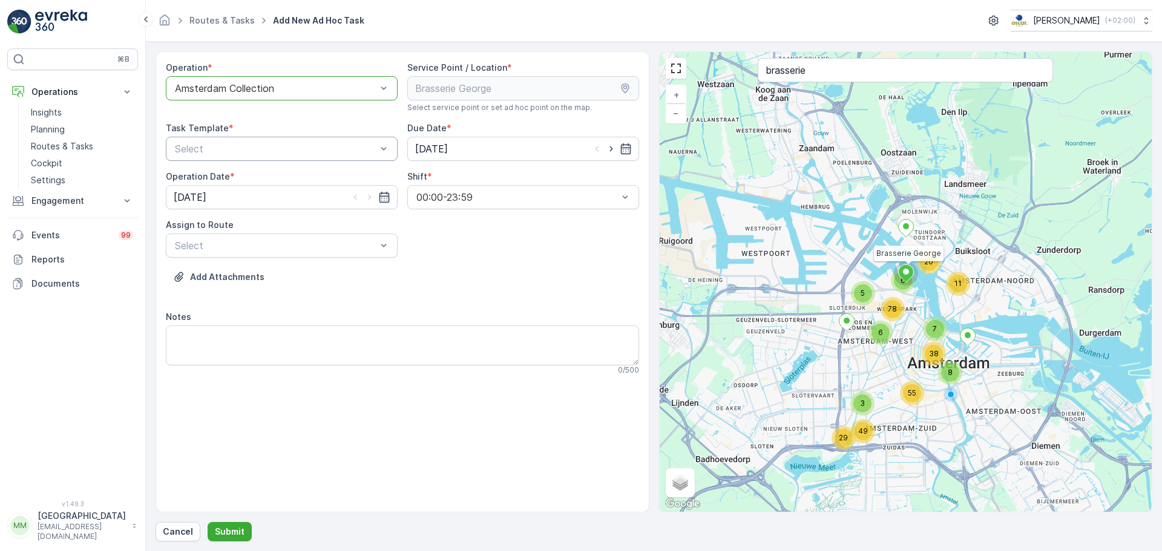
click at [289, 138] on div "Select" at bounding box center [282, 149] width 232 height 24
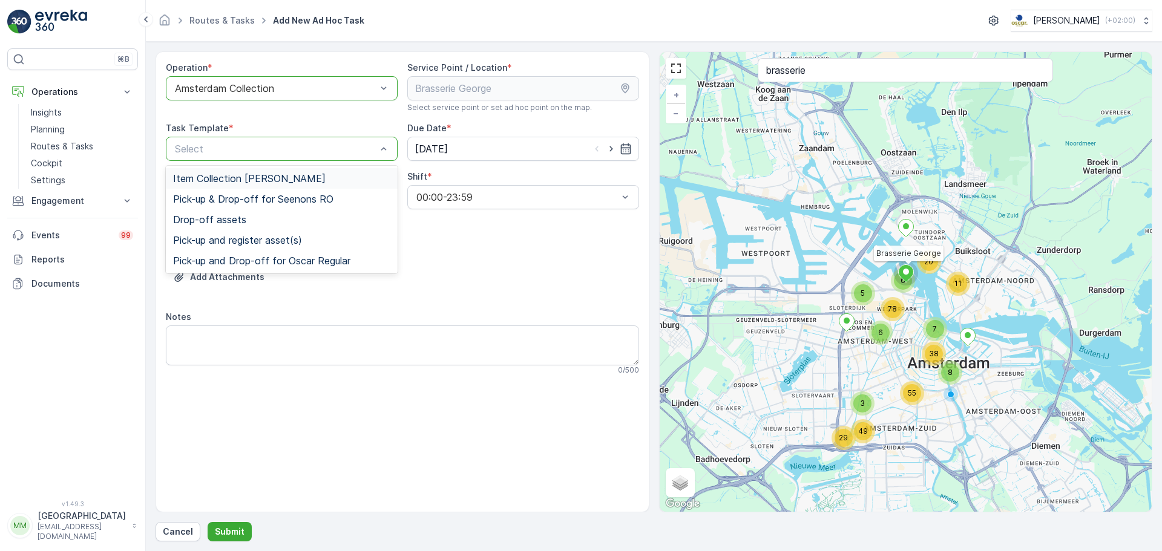
click at [272, 180] on span "Item Collection [PERSON_NAME]" at bounding box center [249, 178] width 153 height 11
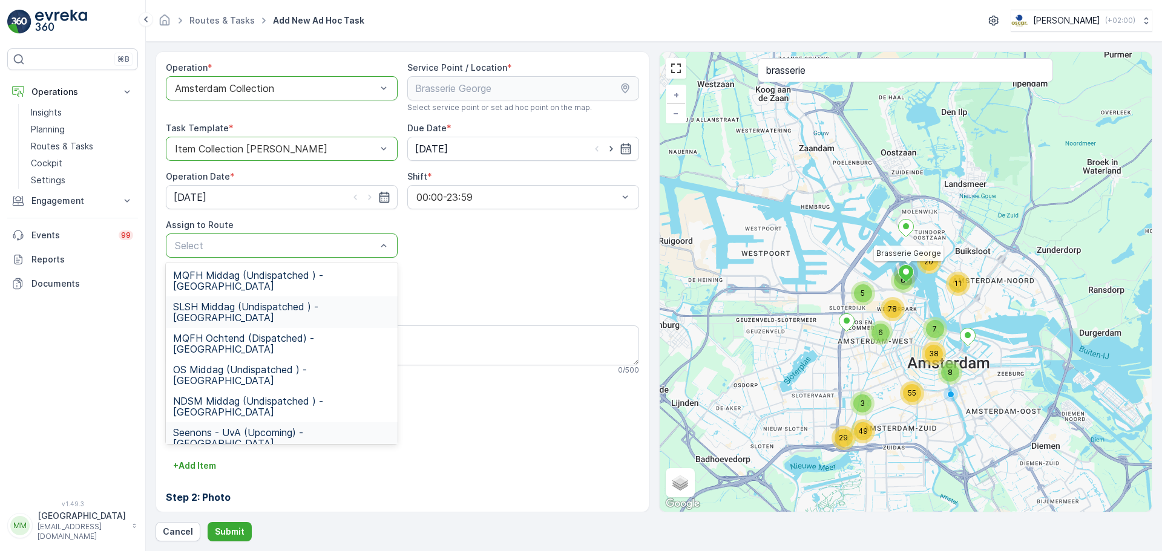
scroll to position [121, 0]
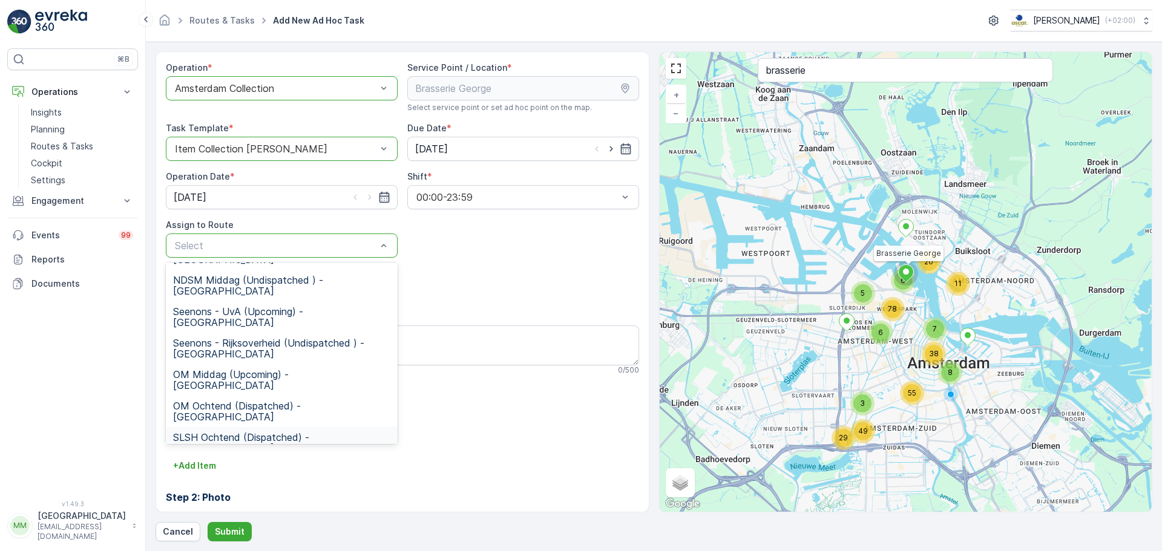
click at [274, 427] on div "SLSH Ochtend (Dispatched) - [GEOGRAPHIC_DATA]" at bounding box center [282, 442] width 232 height 31
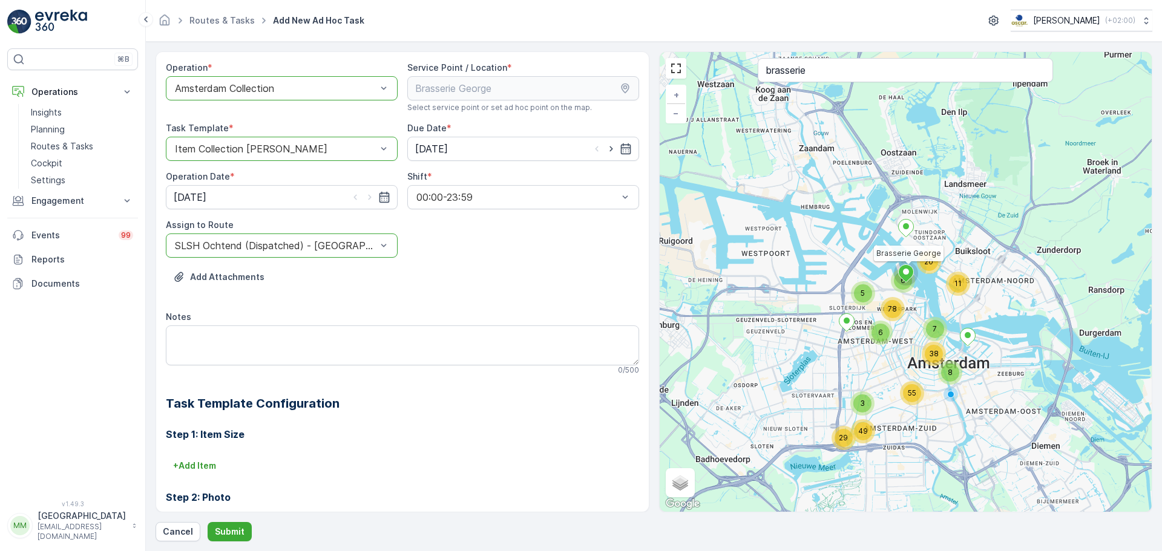
click at [297, 250] on div at bounding box center [276, 245] width 204 height 11
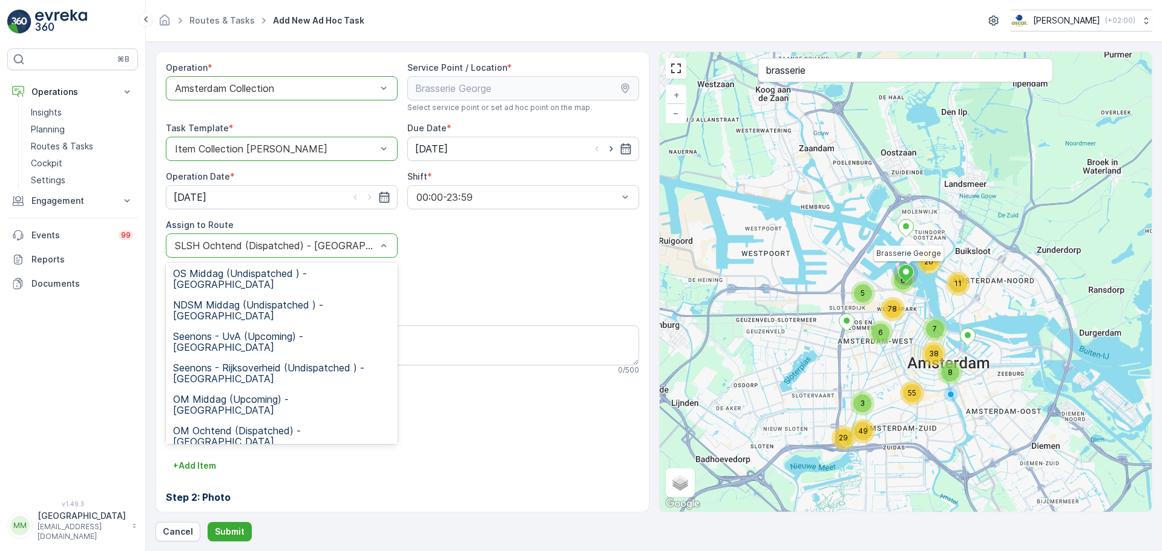
scroll to position [0, 0]
click at [258, 297] on div "SLSH Middag (Undispatched ) - [GEOGRAPHIC_DATA]" at bounding box center [282, 312] width 232 height 31
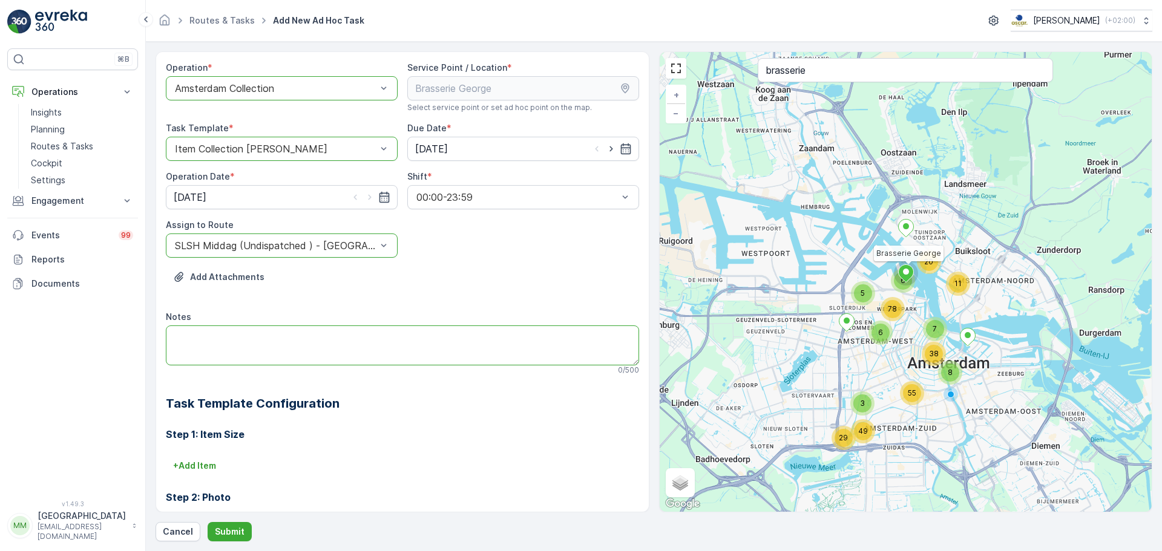
click at [236, 337] on textarea "Notes" at bounding box center [402, 346] width 473 height 40
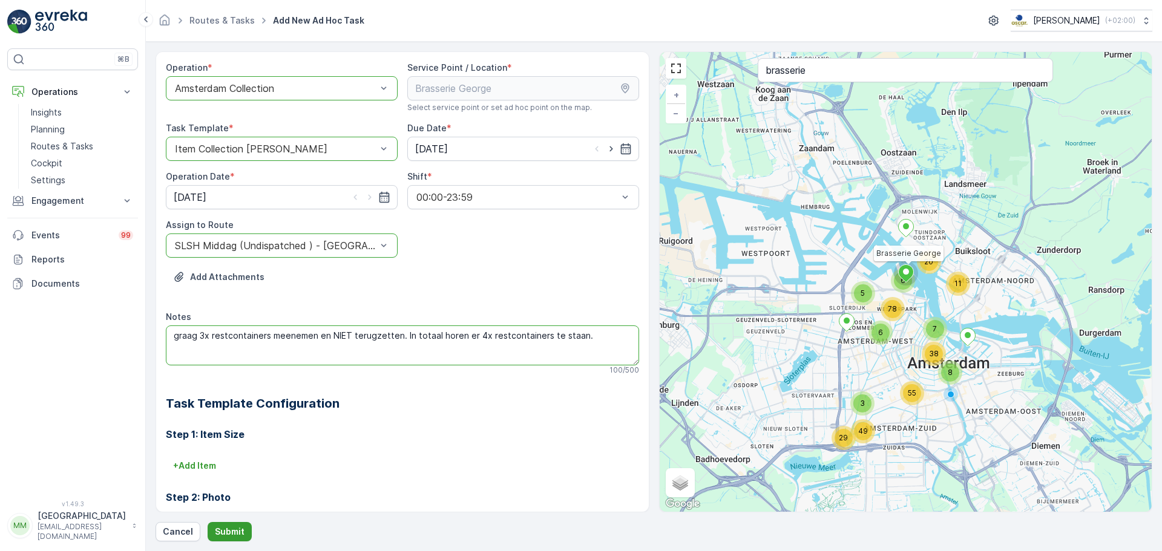
type textarea "graag 3x restcontainers meenemen en NIET terugzetten. In totaal horen er 4x res…"
click at [231, 539] on button "Submit" at bounding box center [230, 531] width 44 height 19
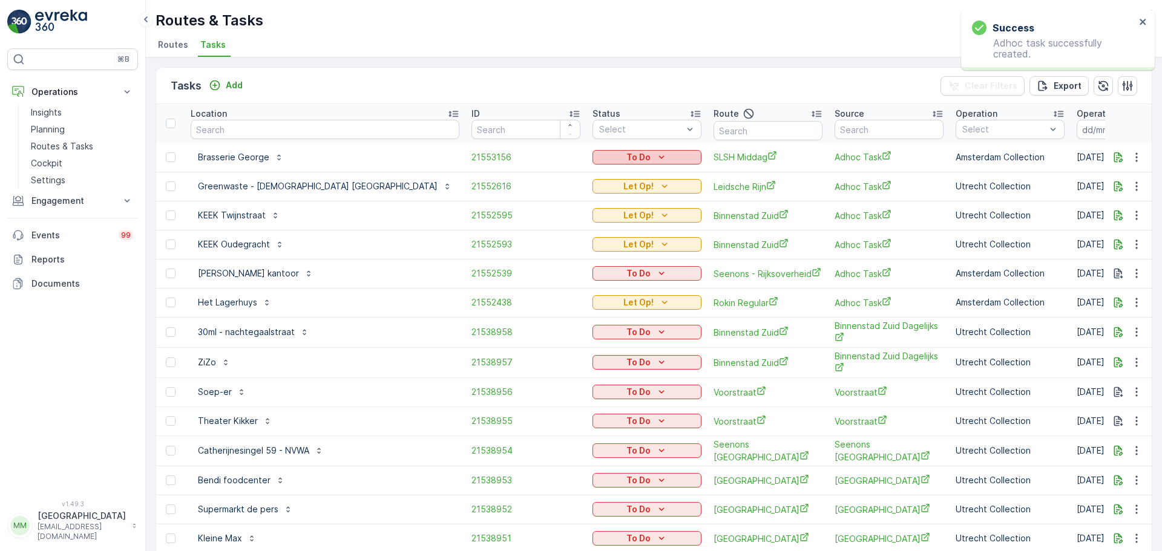
click at [659, 159] on icon "To Do" at bounding box center [661, 157] width 5 height 3
click at [553, 172] on span "Let Op!" at bounding box center [548, 175] width 30 height 12
click at [320, 123] on input "text" at bounding box center [325, 129] width 269 height 19
type input "rijks"
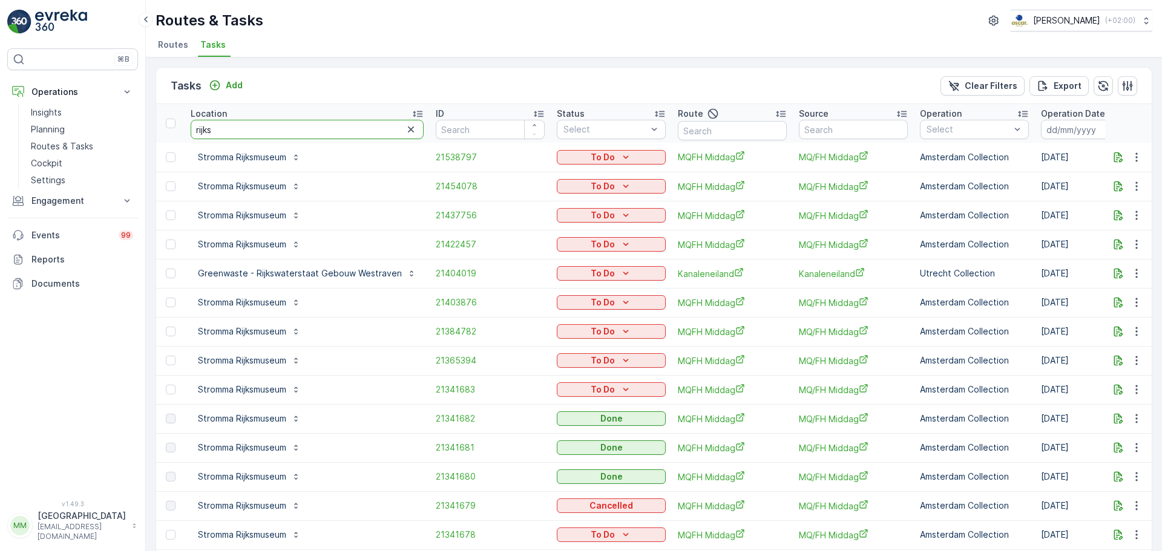
click at [256, 126] on input "rijks" at bounding box center [307, 129] width 233 height 19
type input "rijkswater"
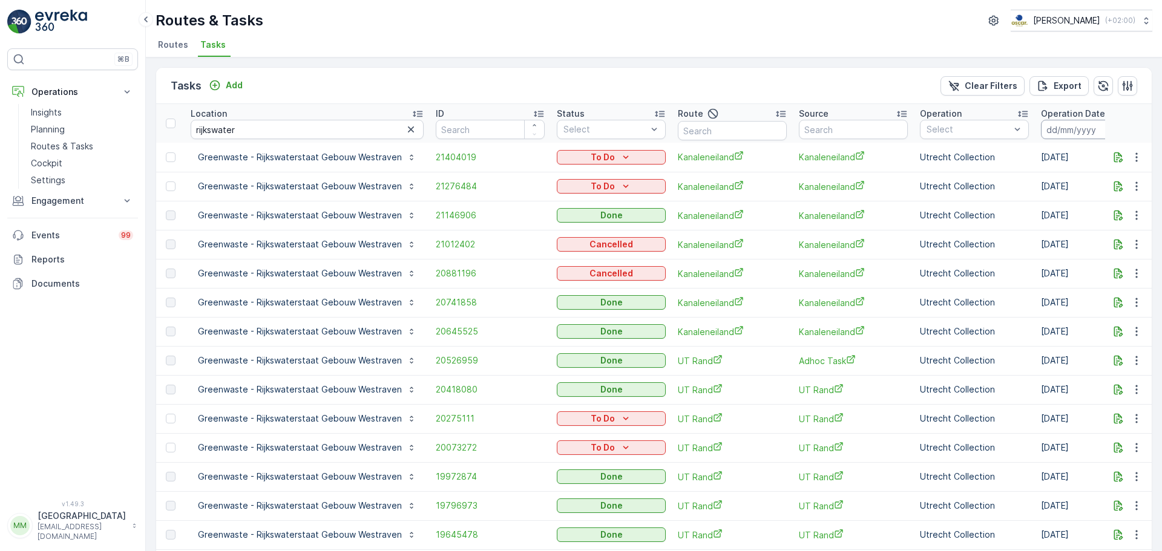
click at [1068, 129] on input at bounding box center [1082, 129] width 83 height 19
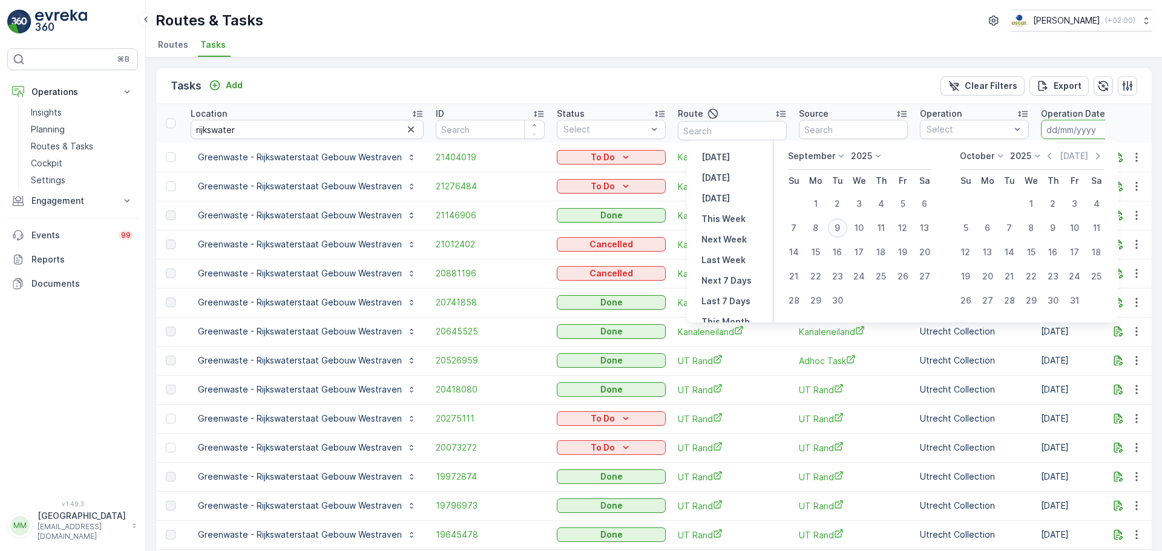
click at [842, 228] on div "9" at bounding box center [837, 227] width 19 height 19
type input "[DATE]"
click at [842, 228] on div "9" at bounding box center [837, 227] width 19 height 19
type input "[DATE]"
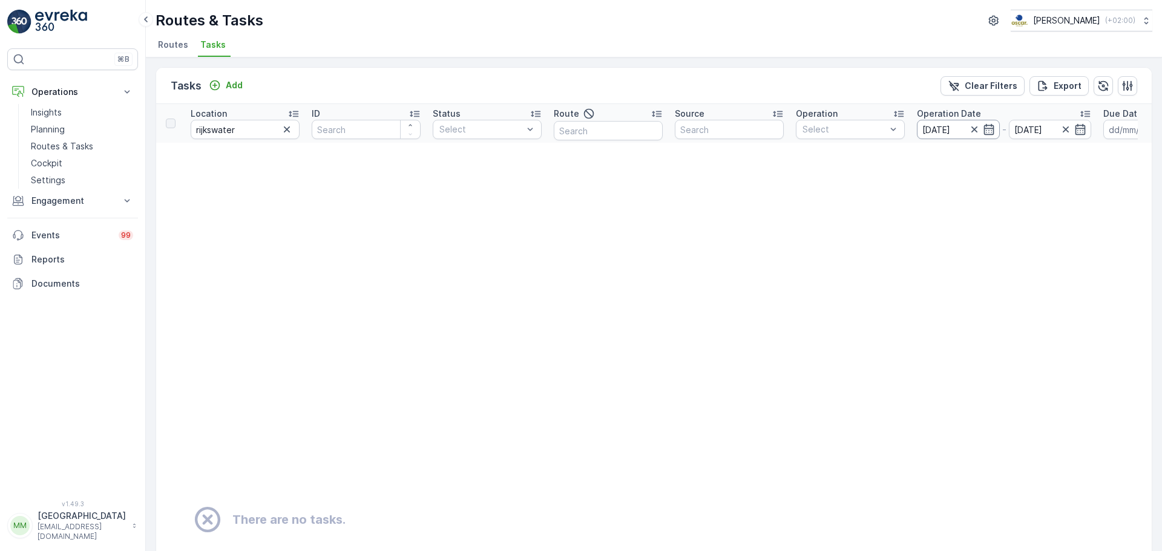
click at [946, 130] on input "[DATE]" at bounding box center [958, 129] width 83 height 19
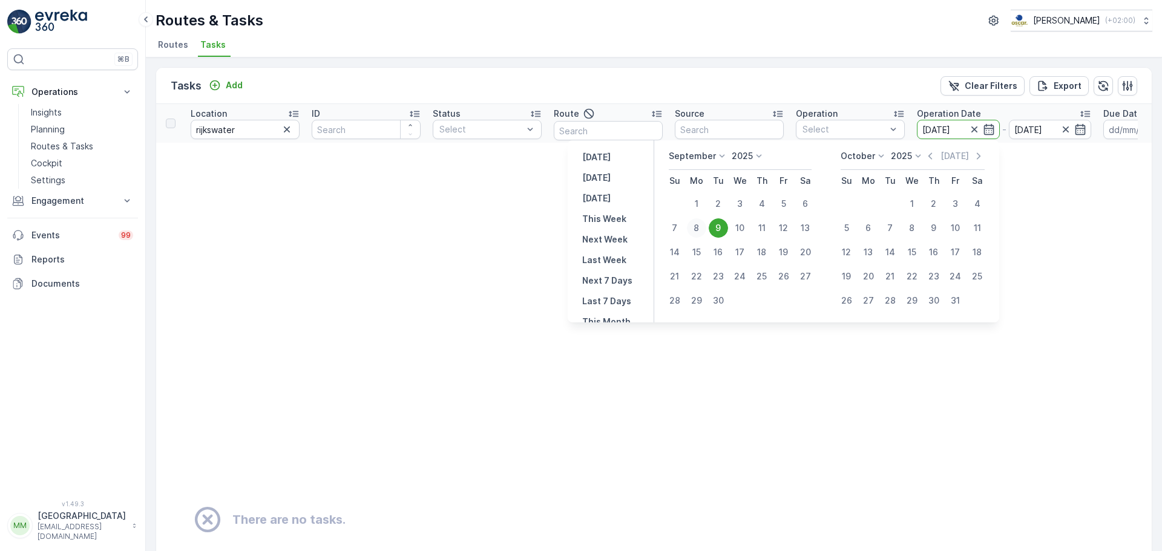
click at [695, 230] on div "8" at bounding box center [696, 227] width 19 height 19
type input "[DATE]"
click at [695, 230] on div "8" at bounding box center [696, 227] width 19 height 19
type input "[DATE]"
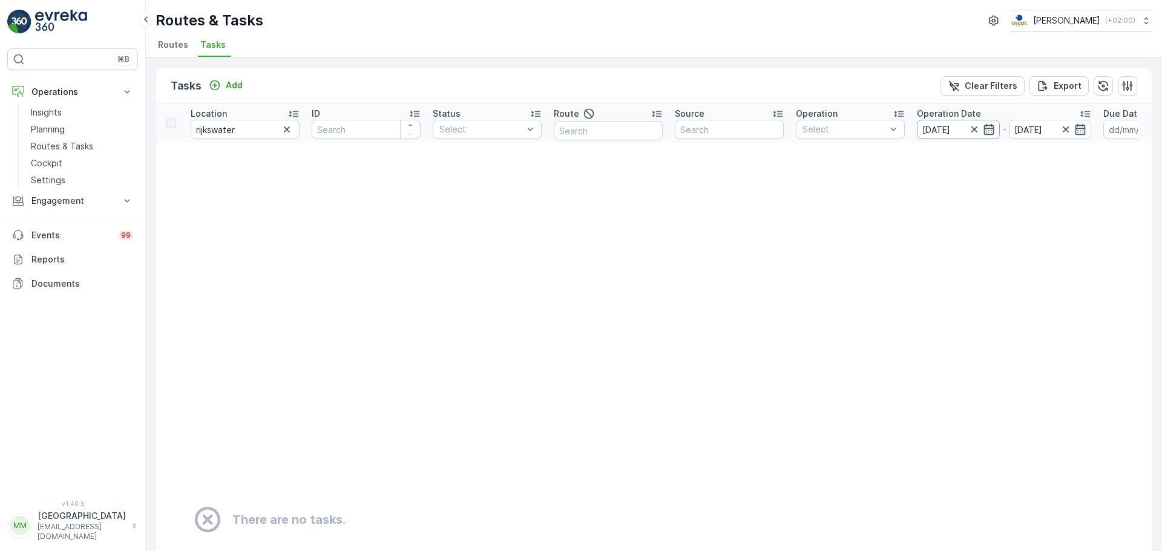
click at [943, 133] on input "[DATE]" at bounding box center [958, 129] width 83 height 19
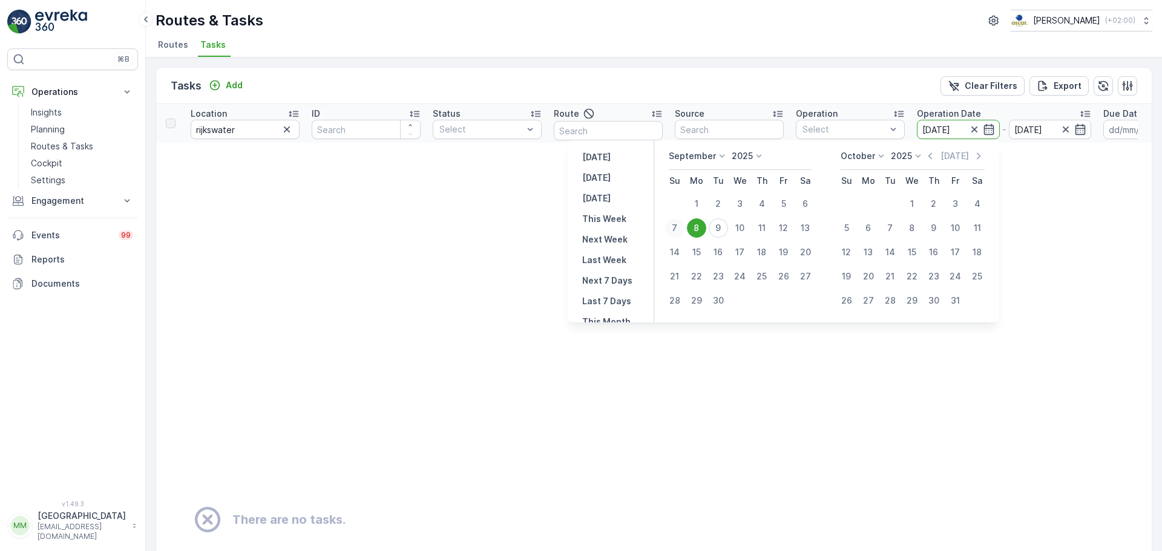
click at [673, 230] on div "7" at bounding box center [674, 227] width 19 height 19
type input "[DATE]"
click at [673, 230] on div "7" at bounding box center [674, 227] width 19 height 19
type input "[DATE]"
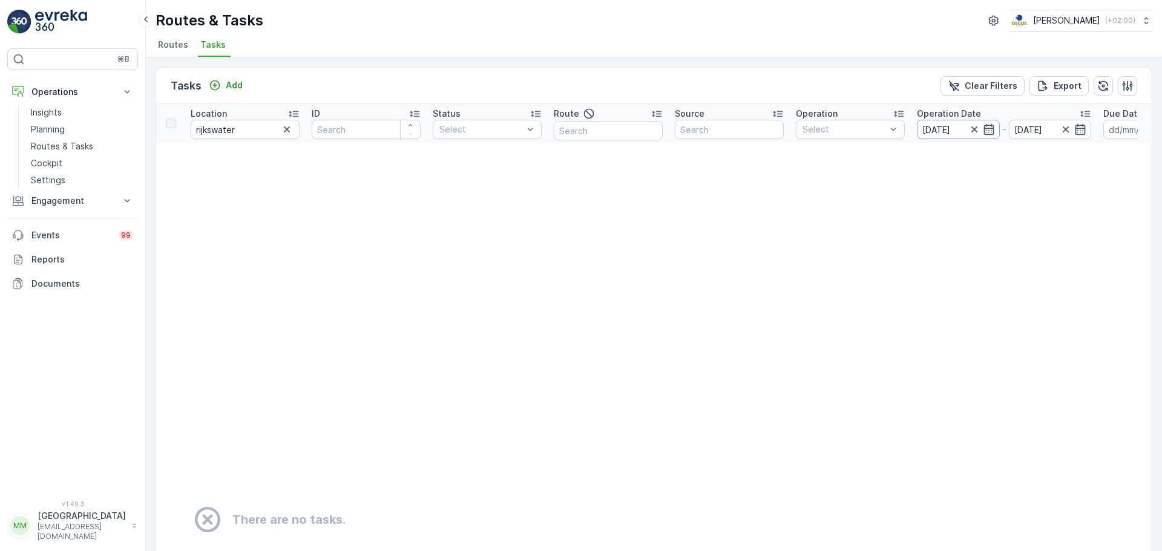
click at [941, 134] on input "[DATE]" at bounding box center [958, 129] width 83 height 19
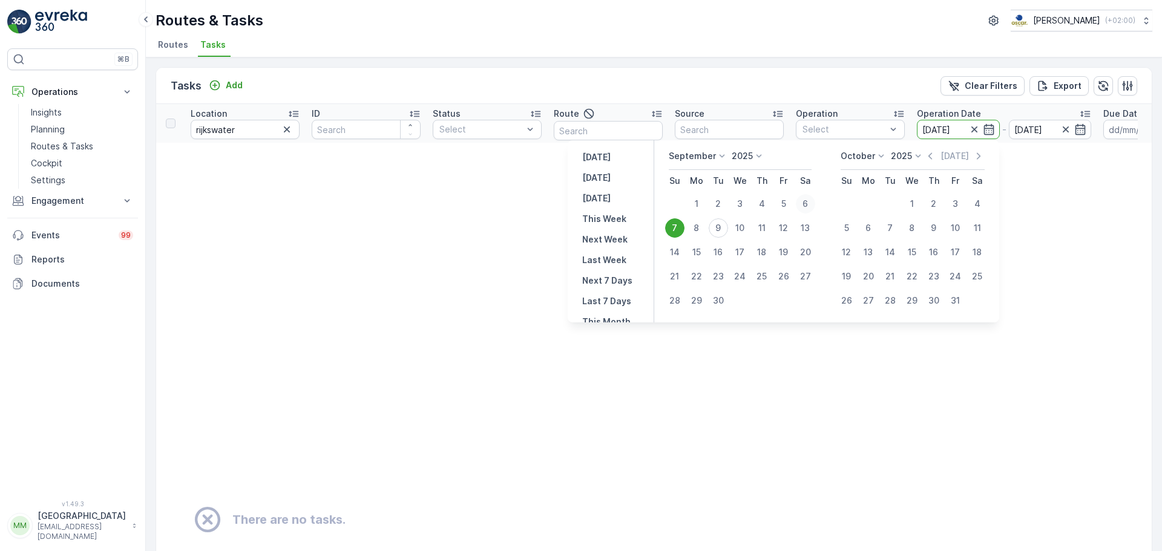
click at [807, 205] on div "6" at bounding box center [805, 203] width 19 height 19
type input "[DATE]"
click at [807, 205] on div "6" at bounding box center [805, 203] width 19 height 19
type input "[DATE]"
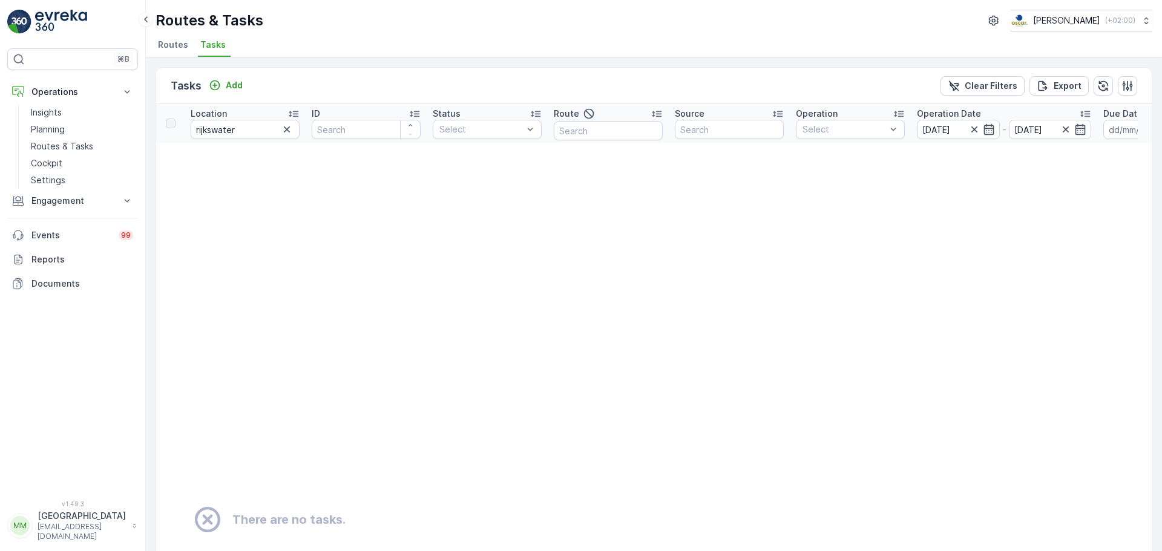
click at [948, 132] on input "[DATE]" at bounding box center [958, 129] width 83 height 19
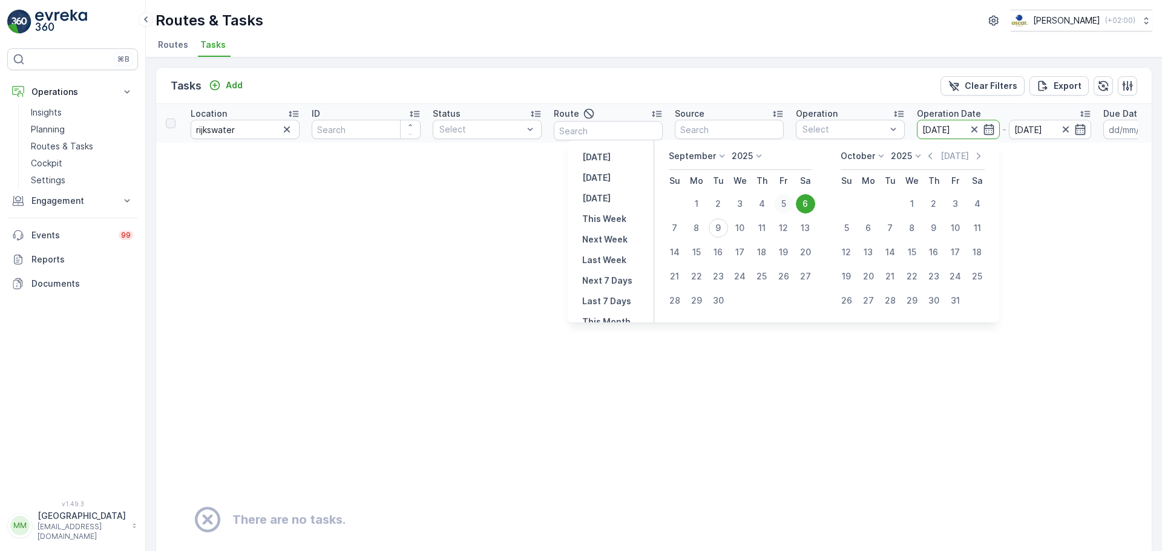
click at [777, 201] on div "5" at bounding box center [783, 203] width 19 height 19
type input "[DATE]"
click at [777, 201] on div "5" at bounding box center [783, 203] width 19 height 19
type input "[DATE]"
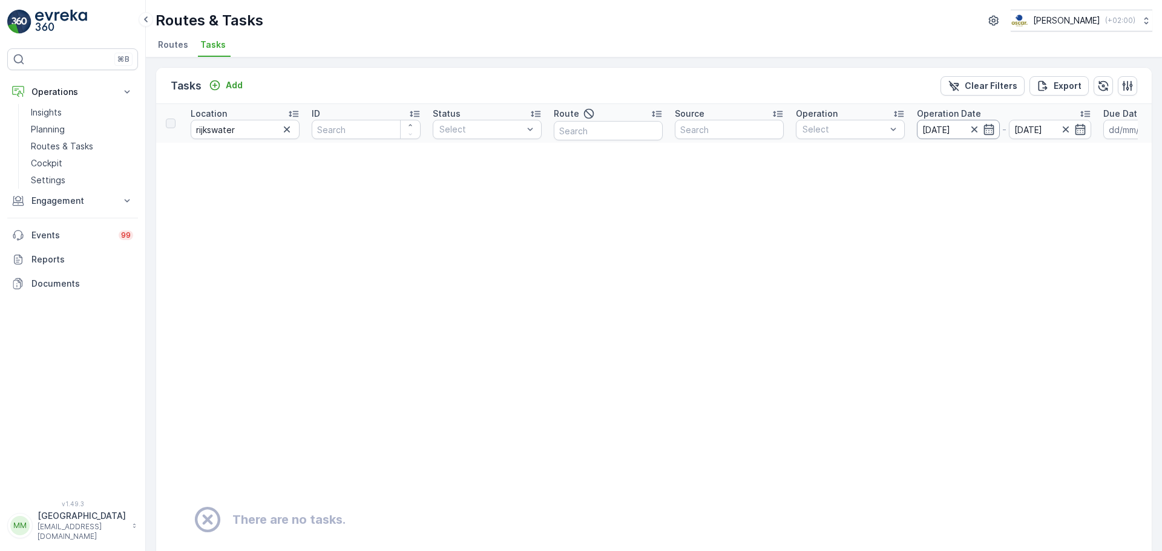
click at [933, 133] on input "[DATE]" at bounding box center [958, 129] width 83 height 19
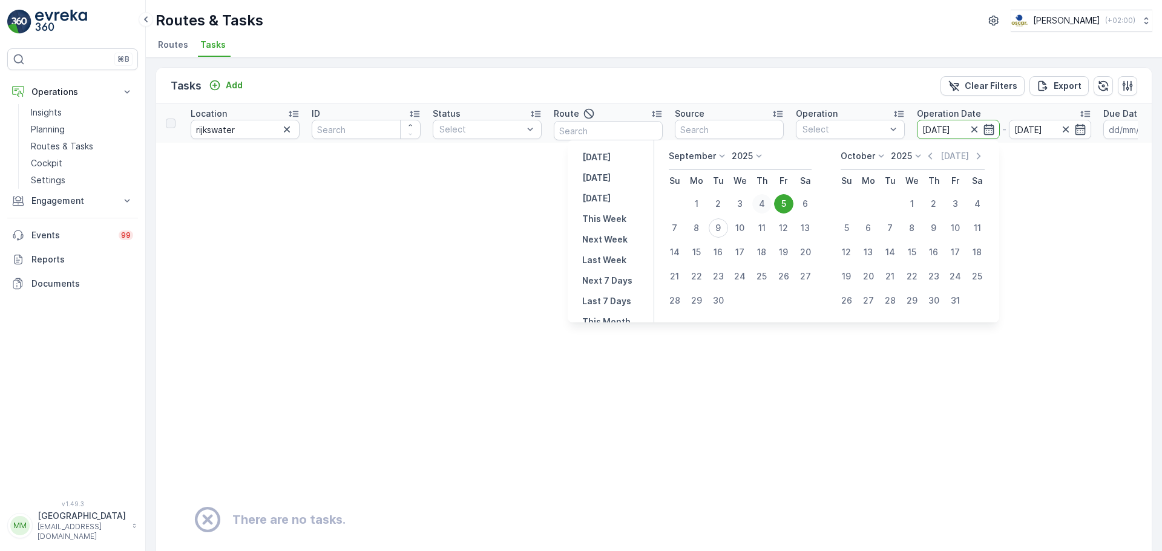
click at [769, 199] on div "4" at bounding box center [761, 203] width 19 height 19
type input "[DATE]"
click at [769, 199] on div "4" at bounding box center [761, 203] width 19 height 19
type input "[DATE]"
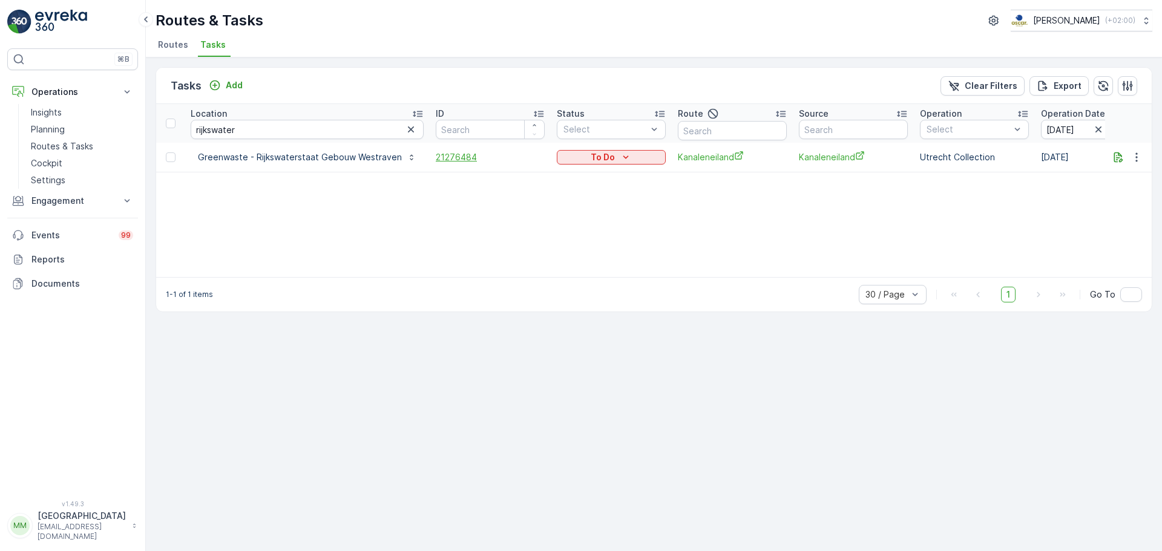
click at [436, 155] on span "21276484" at bounding box center [490, 157] width 109 height 12
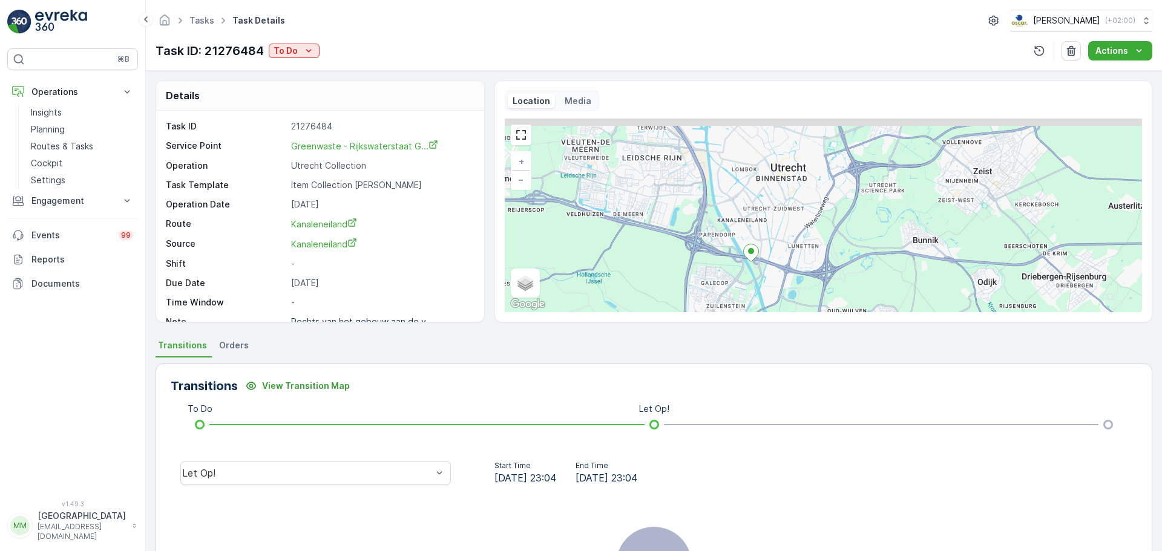
drag, startPoint x: 880, startPoint y: 240, endPoint x: 789, endPoint y: 270, distance: 96.3
click at [790, 269] on div "+ − Satellite Roadmap Terrain Hybrid Leaflet Keyboard shortcuts Map Data Map da…" at bounding box center [823, 216] width 637 height 194
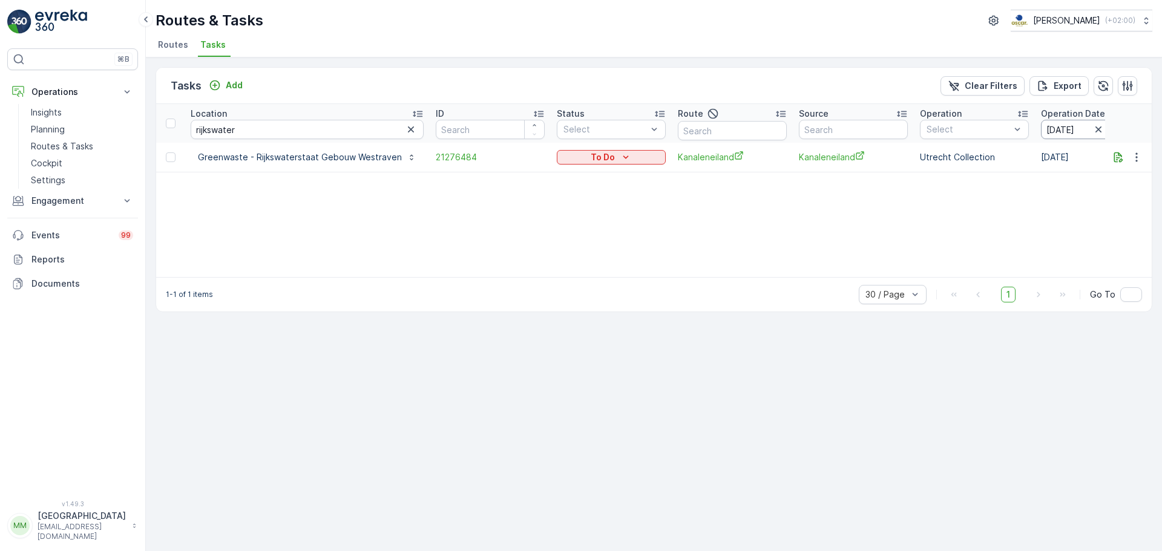
click at [1043, 130] on input "[DATE]" at bounding box center [1082, 129] width 83 height 19
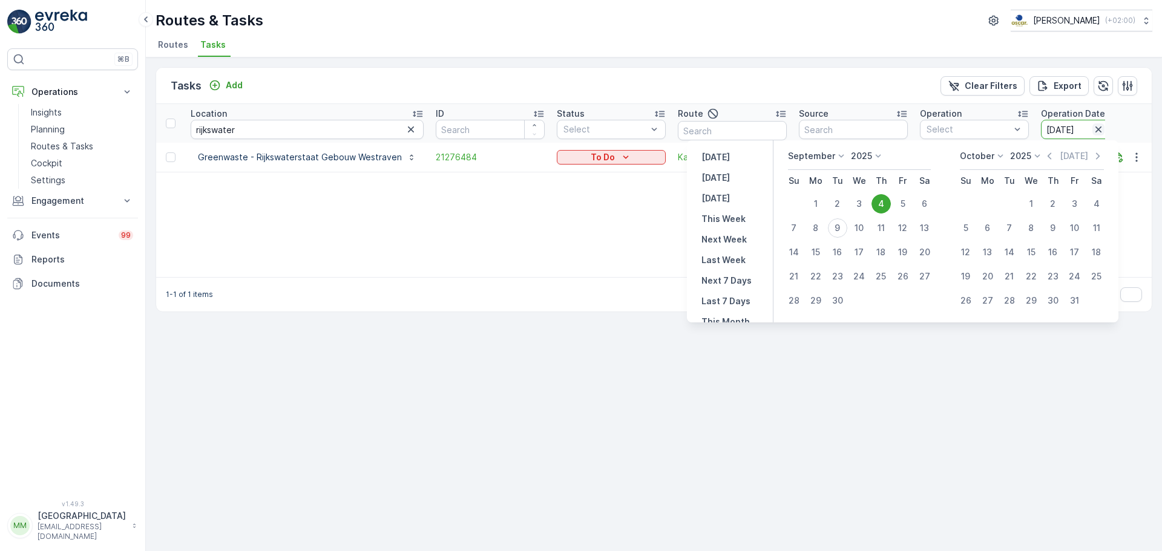
click at [1095, 131] on icon "button" at bounding box center [1098, 129] width 12 height 12
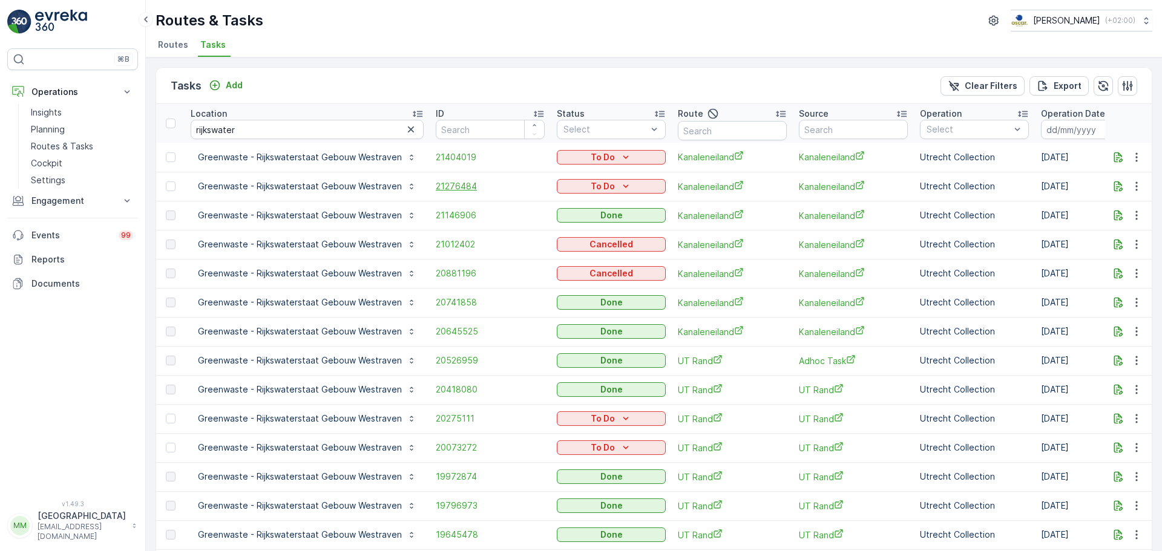
click at [452, 186] on span "21276484" at bounding box center [490, 186] width 109 height 12
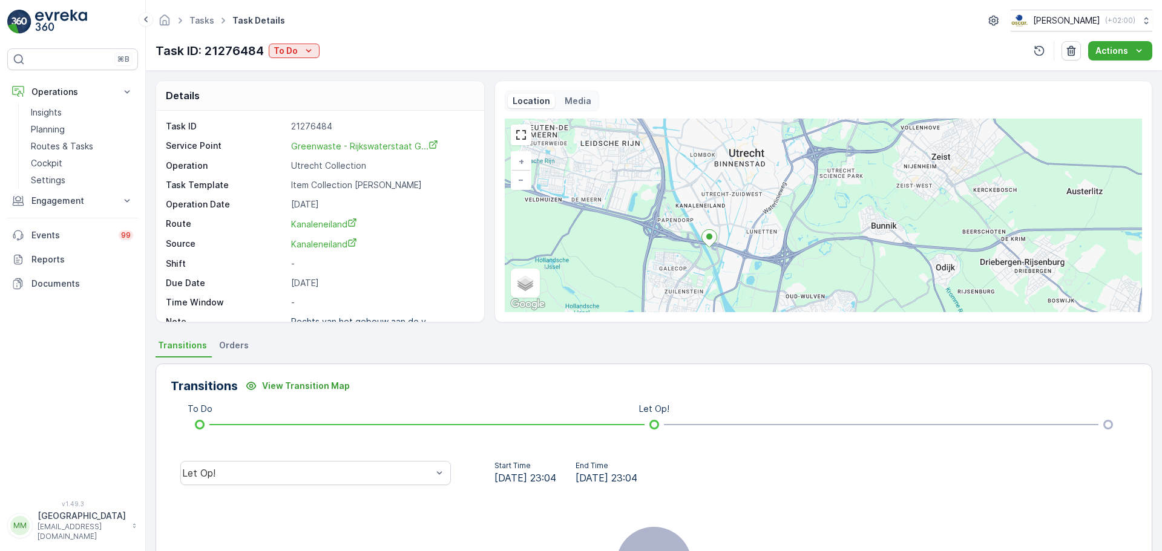
drag, startPoint x: 925, startPoint y: 189, endPoint x: 786, endPoint y: 214, distance: 141.4
click at [786, 214] on div "+ − Satellite Roadmap Terrain Hybrid Leaflet Keyboard shortcuts Map Data Map da…" at bounding box center [823, 216] width 637 height 194
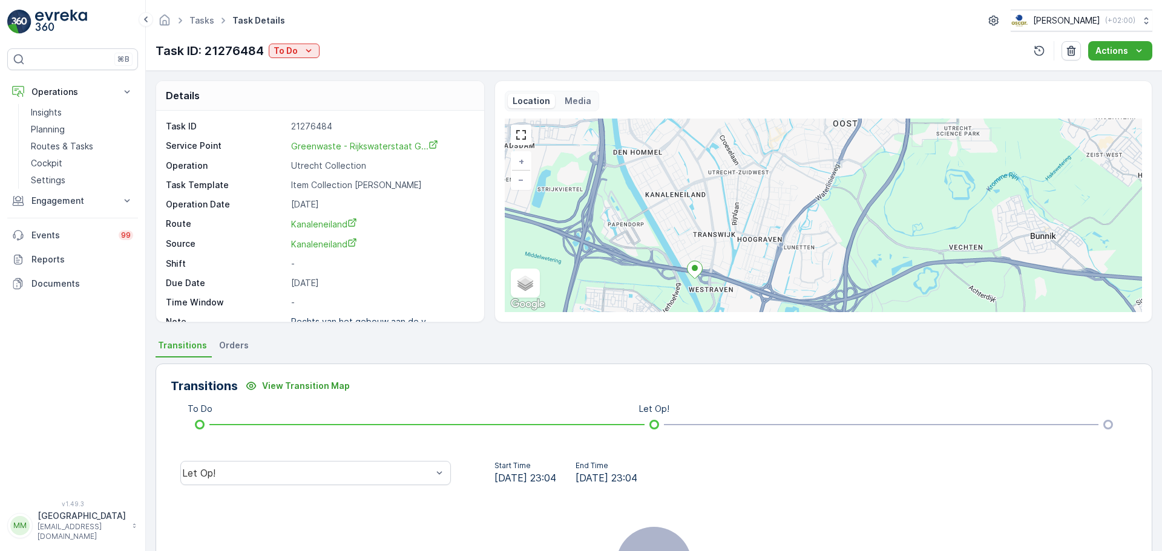
drag, startPoint x: 778, startPoint y: 189, endPoint x: 841, endPoint y: 187, distance: 62.4
click at [841, 187] on div "+ − Satellite Roadmap Terrain Hybrid Leaflet Keyboard shortcuts Map Data Map da…" at bounding box center [823, 216] width 637 height 194
